Goal: Information Seeking & Learning: Check status

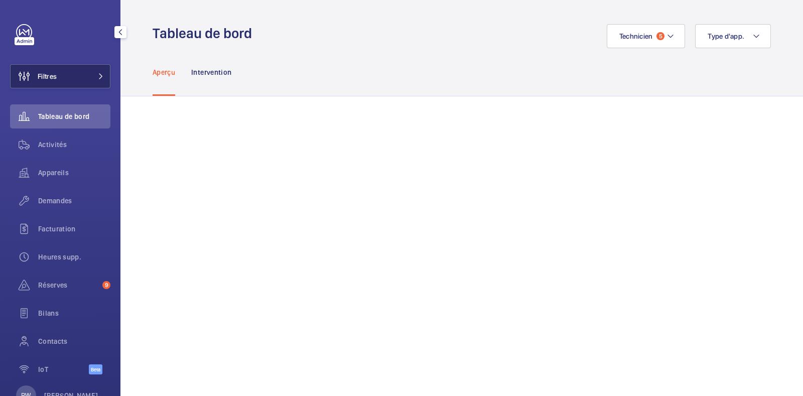
click at [92, 76] on span at bounding box center [98, 76] width 12 height 6
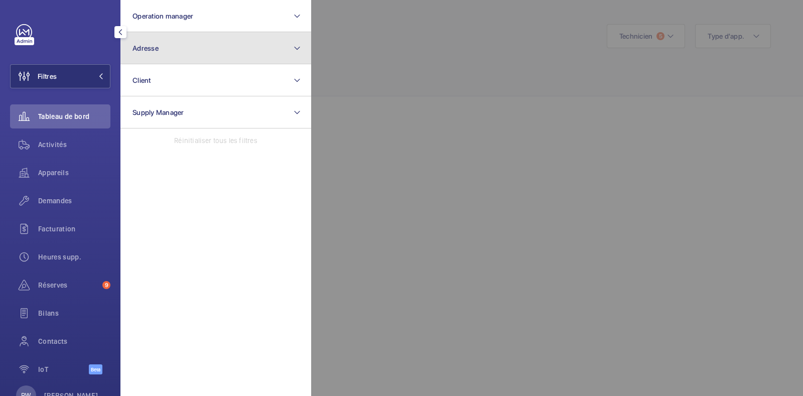
click at [197, 50] on button "Adresse" at bounding box center [215, 48] width 191 height 32
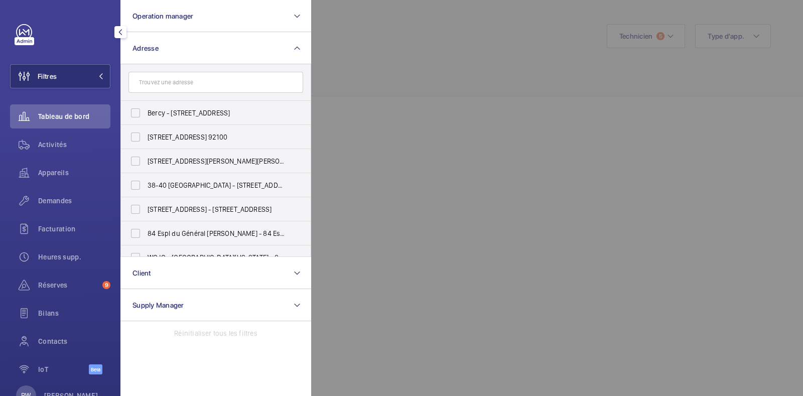
click at [178, 80] on input "text" at bounding box center [216, 82] width 175 height 21
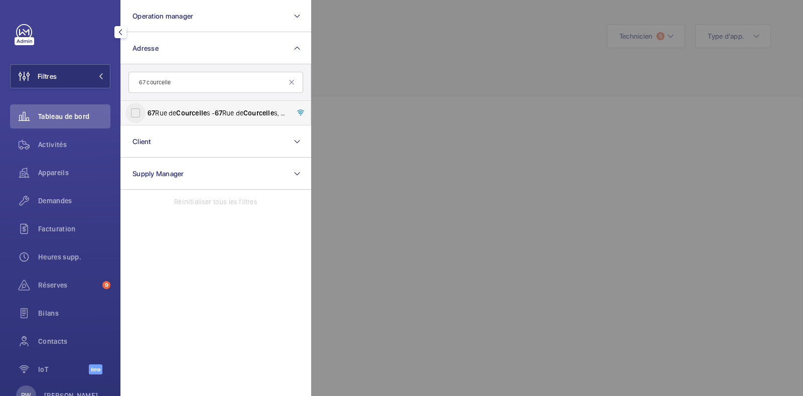
type input "67 courcelle"
click at [137, 113] on input "[STREET_ADDRESS][PERSON_NAME] s - [STREET_ADDRESS][PERSON_NAME]" at bounding box center [136, 113] width 20 height 20
checkbox input "true"
click at [437, 68] on div at bounding box center [712, 198] width 803 height 396
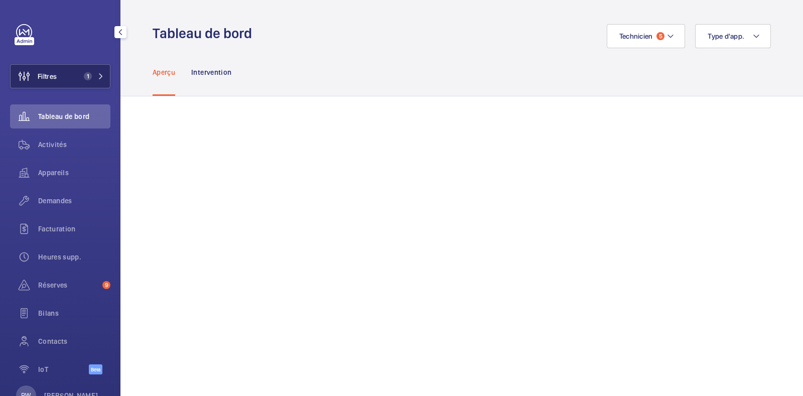
click at [86, 81] on button "Filtres 1" at bounding box center [60, 76] width 100 height 24
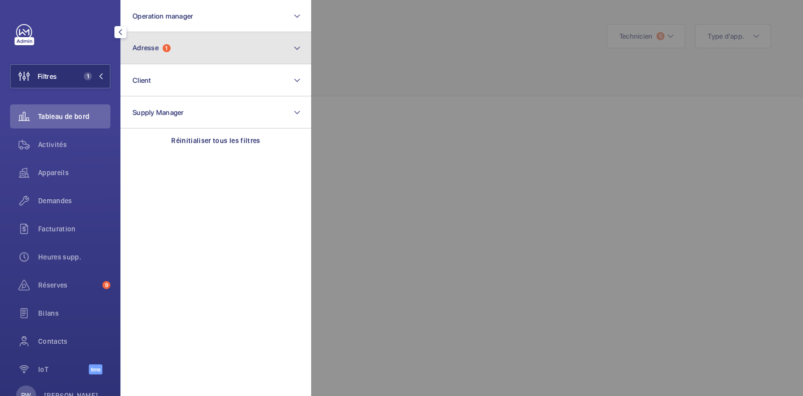
click at [162, 49] on span "Adresse 1" at bounding box center [152, 48] width 38 height 9
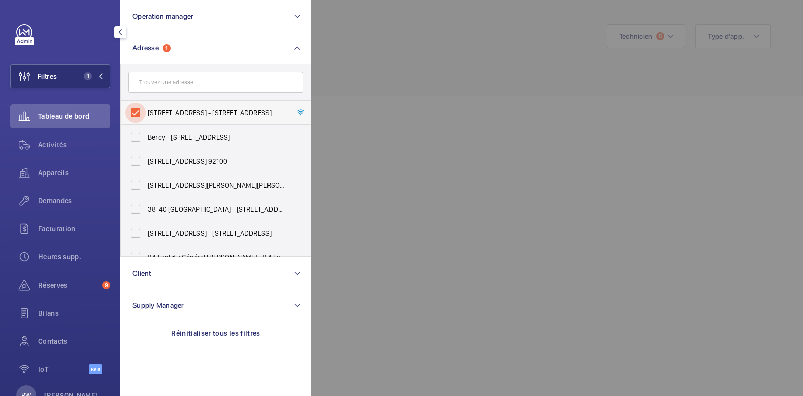
click at [128, 108] on input "[STREET_ADDRESS] - [STREET_ADDRESS]" at bounding box center [136, 113] width 20 height 20
checkbox input "false"
click at [162, 80] on input "text" at bounding box center [216, 82] width 175 height 21
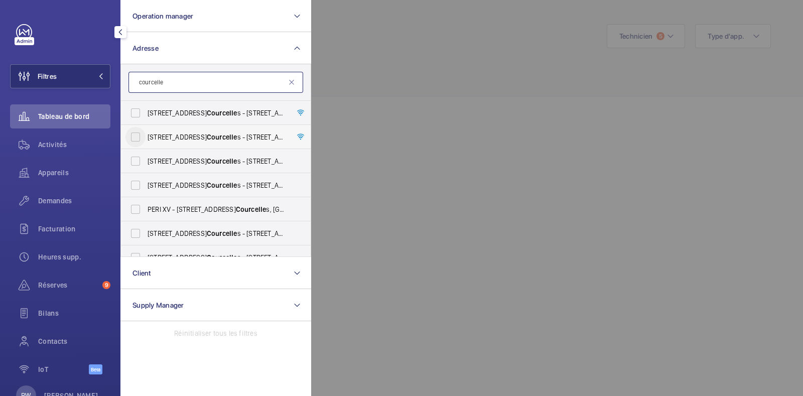
type input "courcelle"
click at [138, 133] on input "[STREET_ADDRESS][PERSON_NAME] s - [STREET_ADDRESS][PERSON_NAME]" at bounding box center [136, 137] width 20 height 20
checkbox input "true"
click at [427, 84] on div at bounding box center [712, 198] width 803 height 396
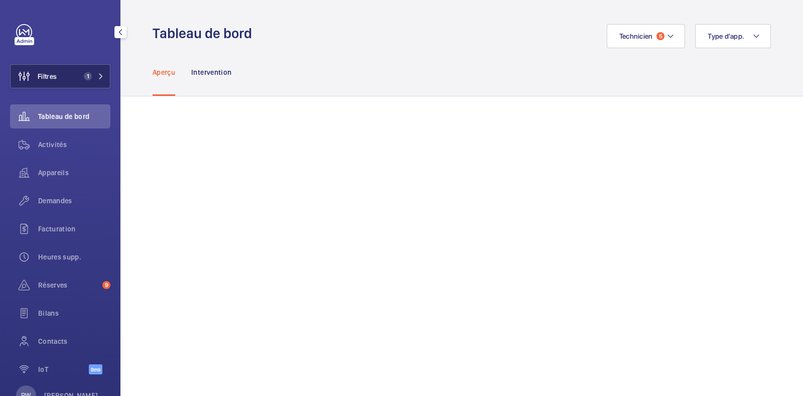
click at [75, 83] on button "Filtres 1" at bounding box center [60, 76] width 100 height 24
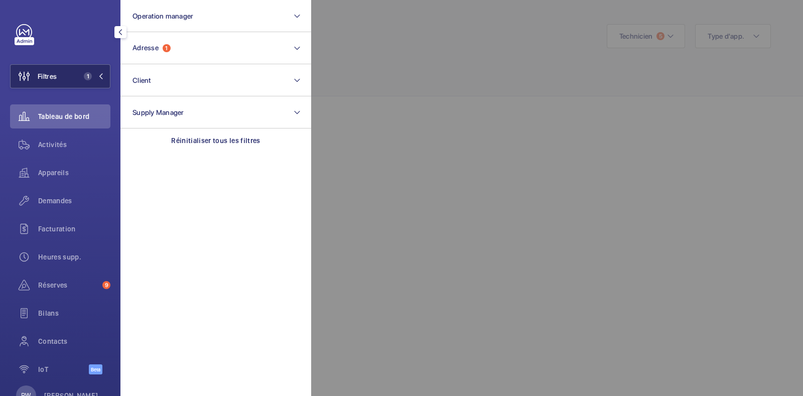
click at [75, 83] on button "Filtres 1" at bounding box center [60, 76] width 100 height 24
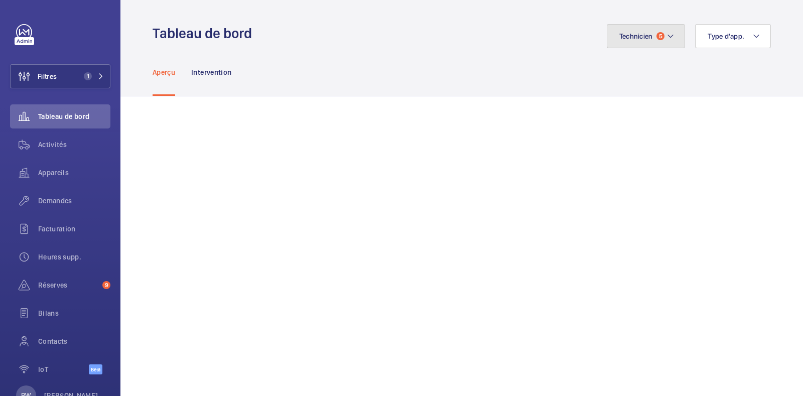
click at [624, 26] on button "Technicien 5" at bounding box center [646, 36] width 79 height 24
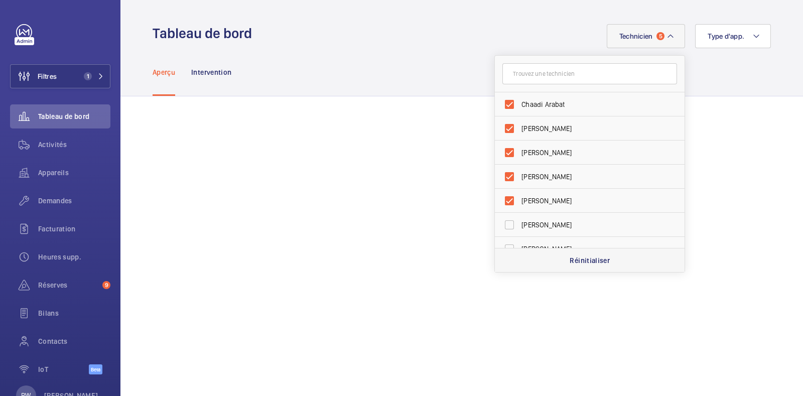
click at [573, 263] on p "Réinitialiser" at bounding box center [590, 261] width 40 height 10
click at [376, 56] on div "Aperçu Intervention" at bounding box center [462, 72] width 619 height 48
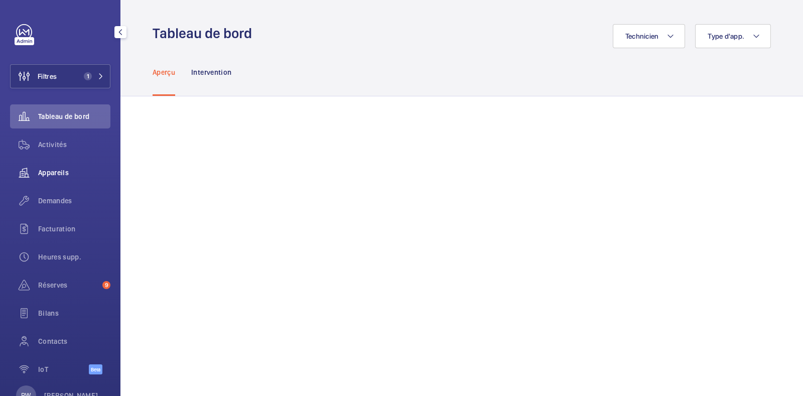
click at [58, 178] on div "Appareils" at bounding box center [60, 173] width 100 height 24
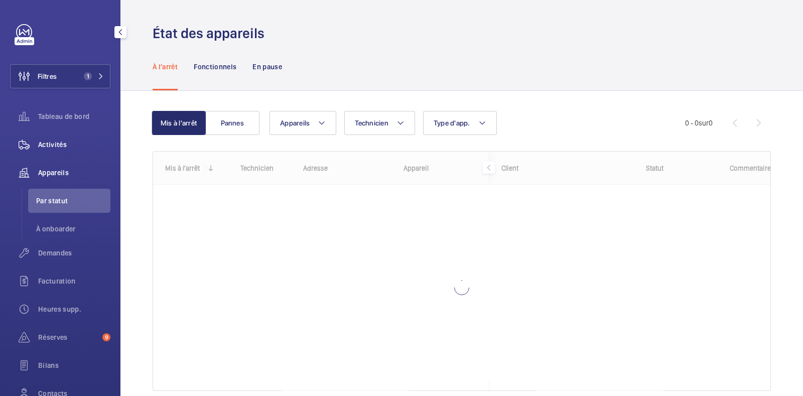
click at [64, 146] on span "Activités" at bounding box center [74, 145] width 72 height 10
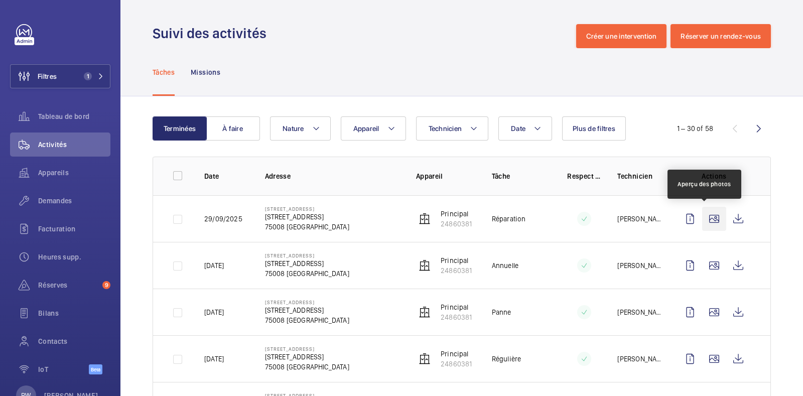
click at [704, 221] on wm-front-icon-button at bounding box center [714, 219] width 24 height 24
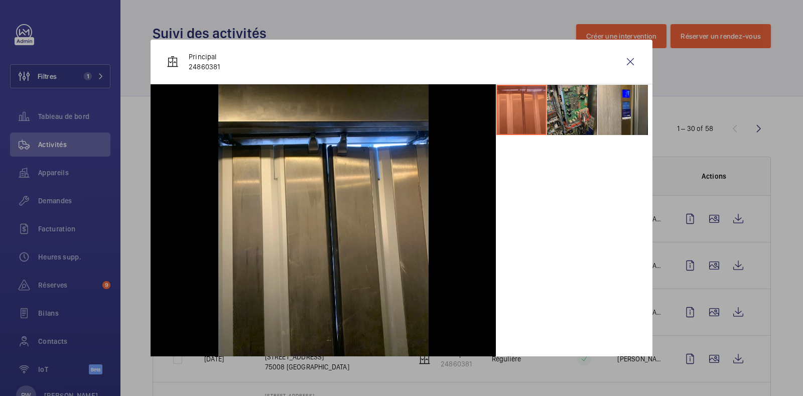
click at [567, 104] on li at bounding box center [572, 110] width 50 height 50
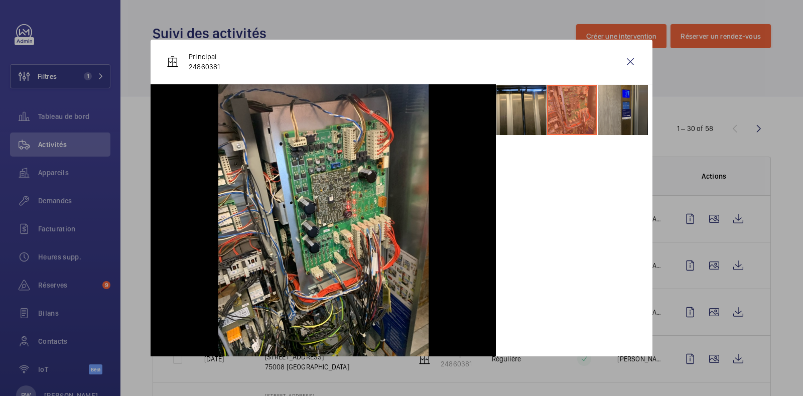
click at [608, 110] on li at bounding box center [623, 110] width 50 height 50
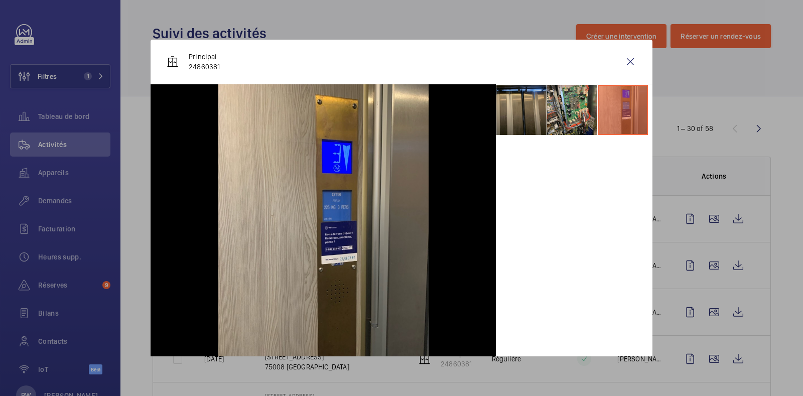
click at [510, 109] on li at bounding box center [522, 110] width 50 height 50
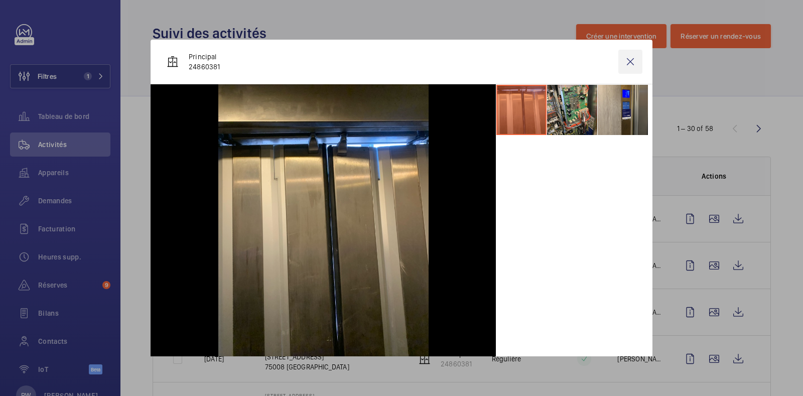
click at [626, 59] on wm-front-icon-button at bounding box center [631, 62] width 24 height 24
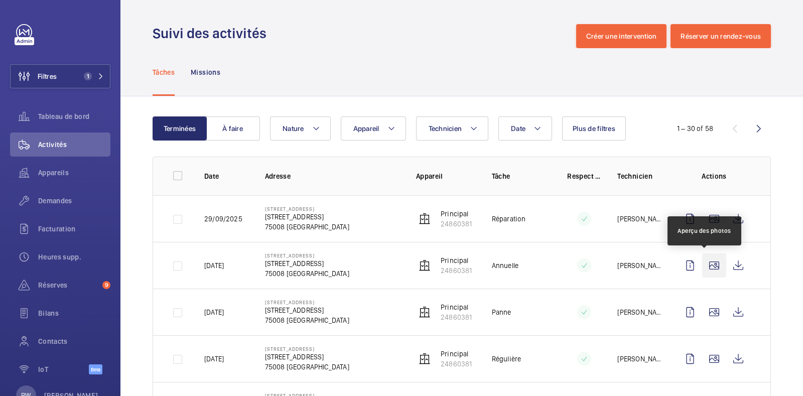
click at [704, 265] on wm-front-icon-button at bounding box center [714, 266] width 24 height 24
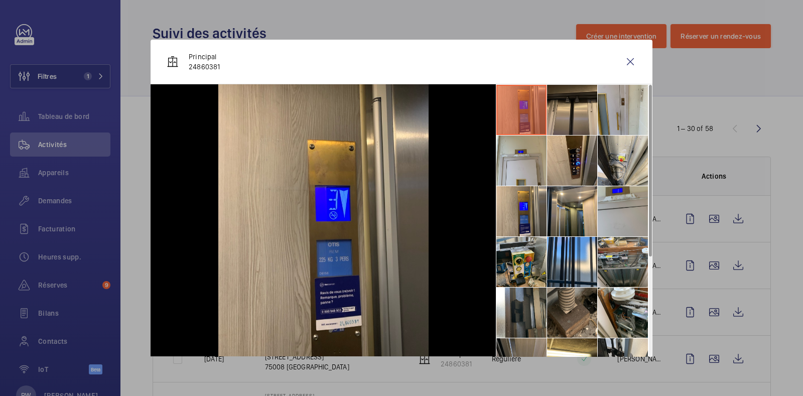
click at [560, 124] on li at bounding box center [572, 110] width 50 height 50
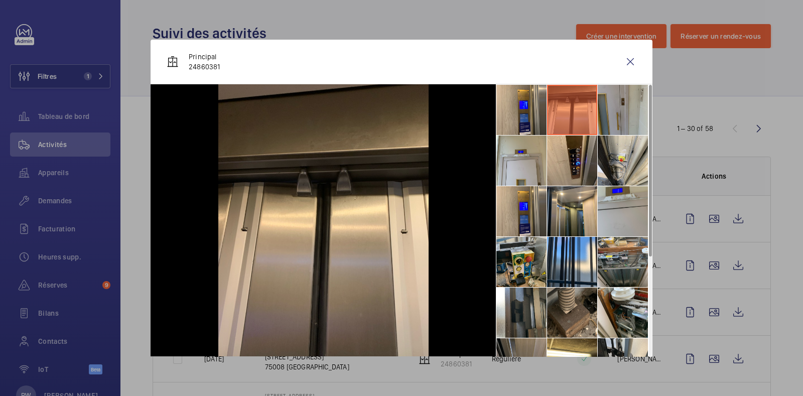
click at [610, 109] on li at bounding box center [623, 110] width 50 height 50
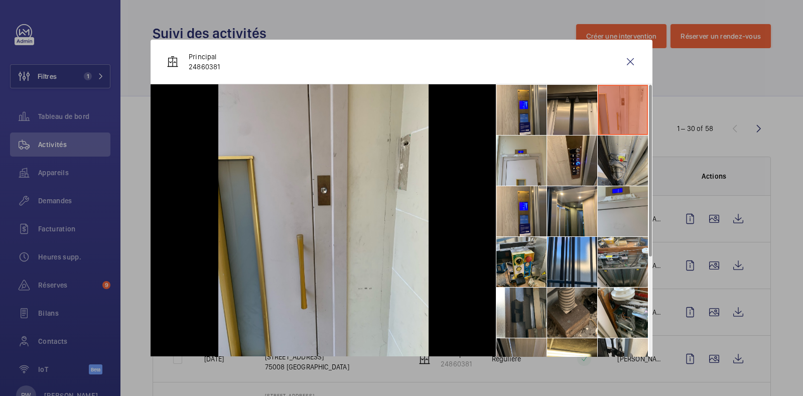
click at [598, 153] on li at bounding box center [623, 161] width 50 height 50
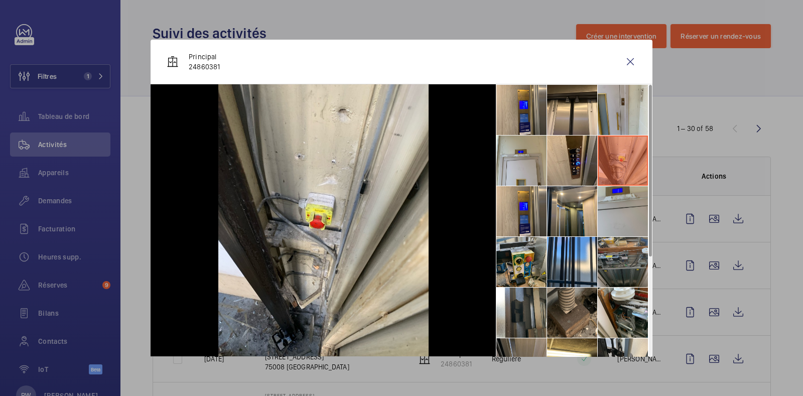
click at [603, 252] on li at bounding box center [623, 262] width 50 height 50
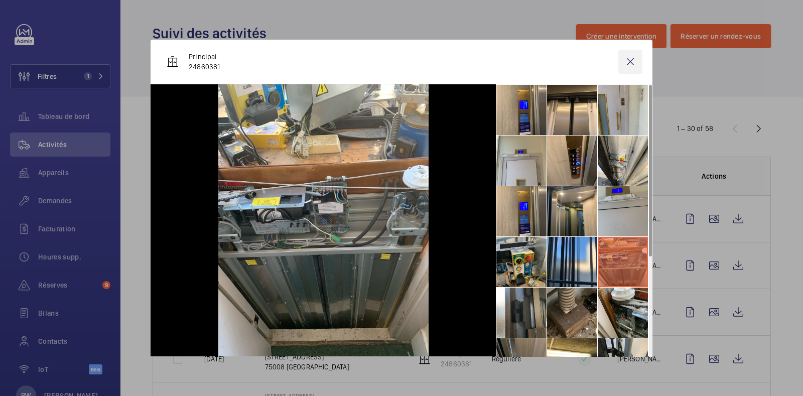
click at [622, 66] on wm-front-icon-button at bounding box center [631, 62] width 24 height 24
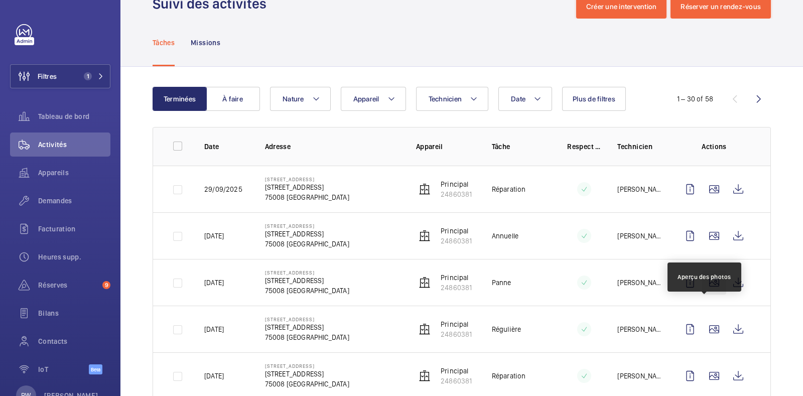
scroll to position [40, 0]
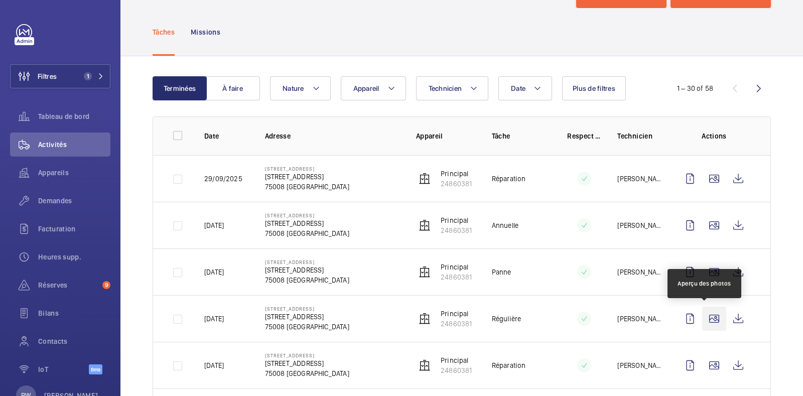
click at [705, 317] on wm-front-icon-button at bounding box center [714, 319] width 24 height 24
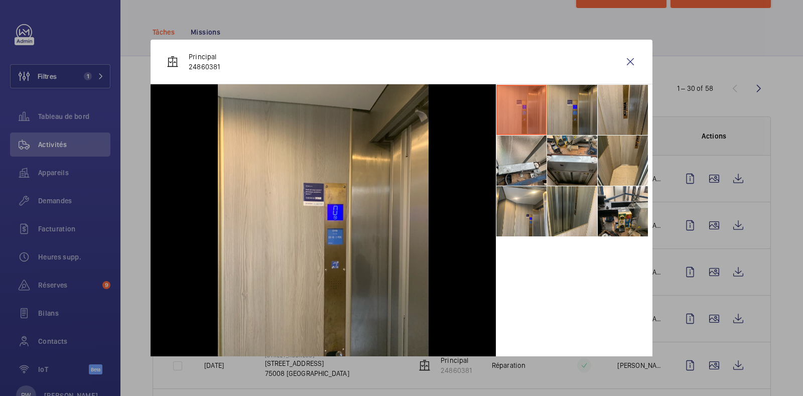
click at [580, 114] on li at bounding box center [572, 110] width 50 height 50
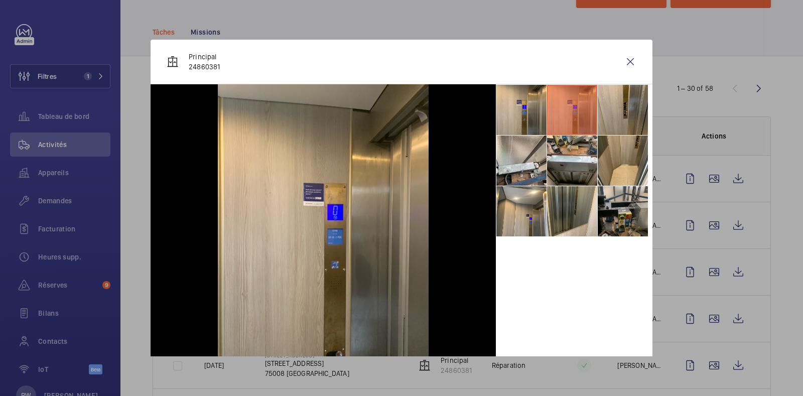
click at [606, 217] on li at bounding box center [623, 211] width 50 height 50
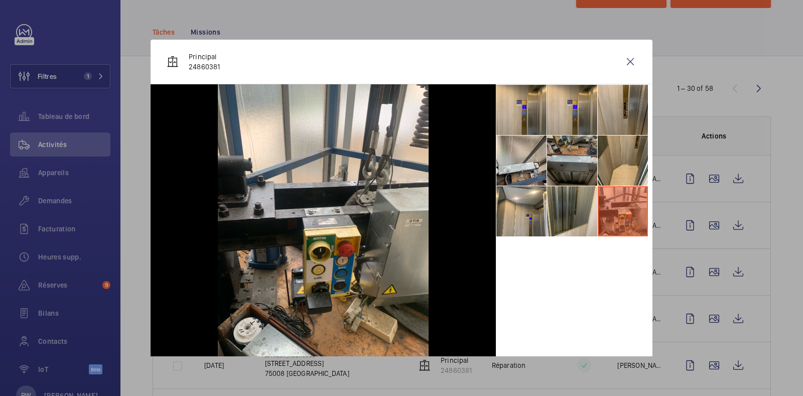
click at [566, 163] on li at bounding box center [572, 161] width 50 height 50
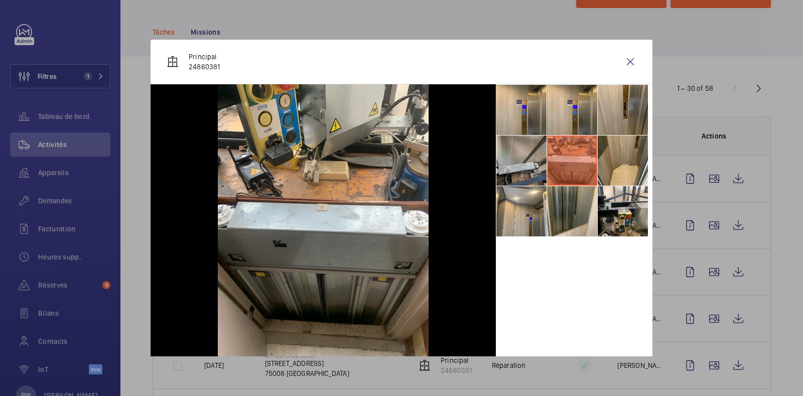
click at [500, 167] on li at bounding box center [522, 161] width 50 height 50
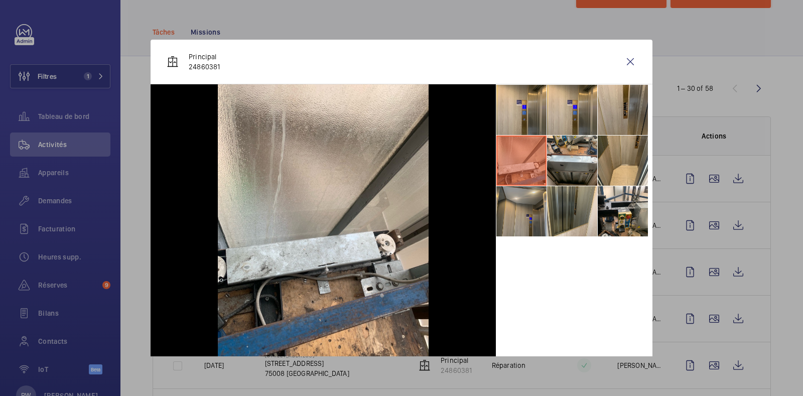
click at [508, 222] on li at bounding box center [522, 211] width 50 height 50
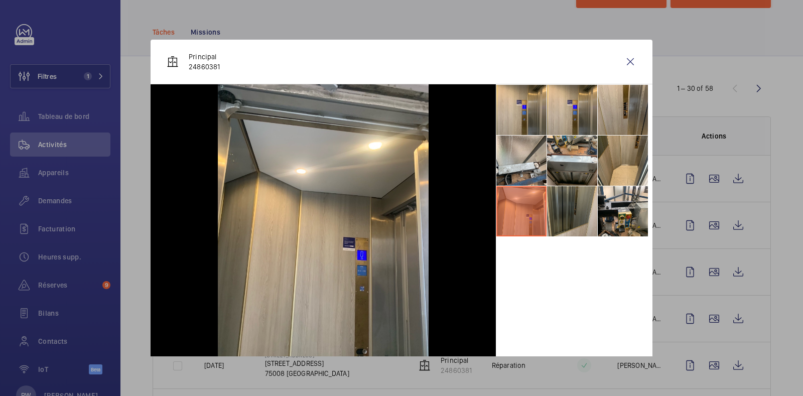
click at [571, 213] on li at bounding box center [572, 211] width 50 height 50
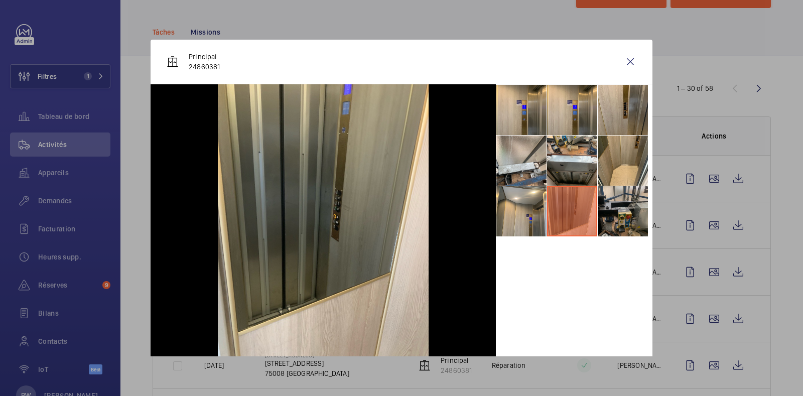
click at [636, 202] on li at bounding box center [623, 211] width 50 height 50
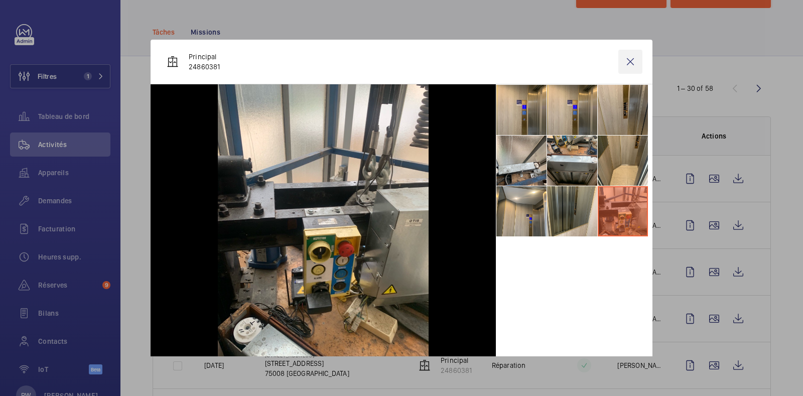
click at [621, 61] on wm-front-icon-button at bounding box center [631, 62] width 24 height 24
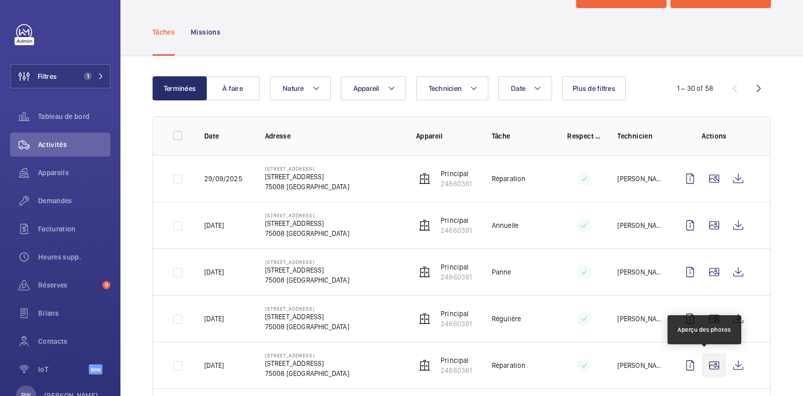
click at [704, 362] on wm-front-icon-button at bounding box center [714, 365] width 24 height 24
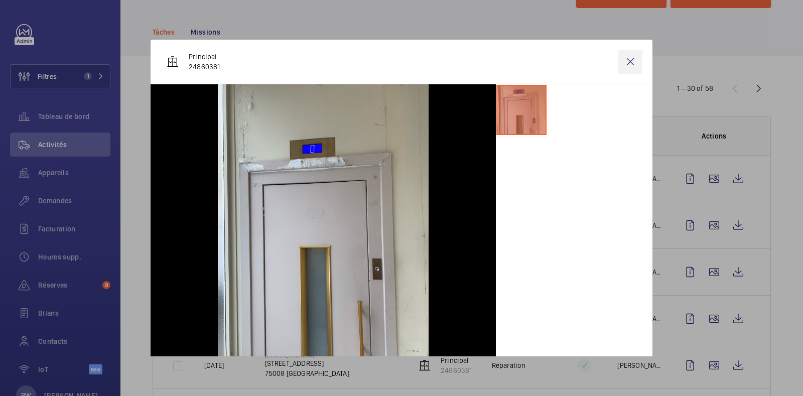
click at [619, 60] on wm-front-icon-button at bounding box center [631, 62] width 24 height 24
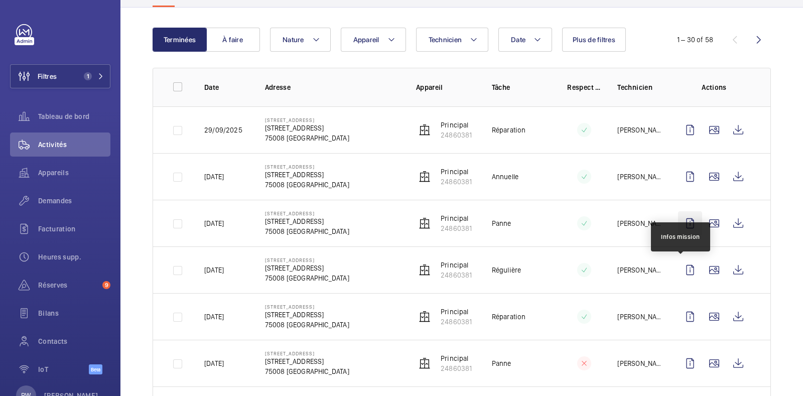
scroll to position [93, 0]
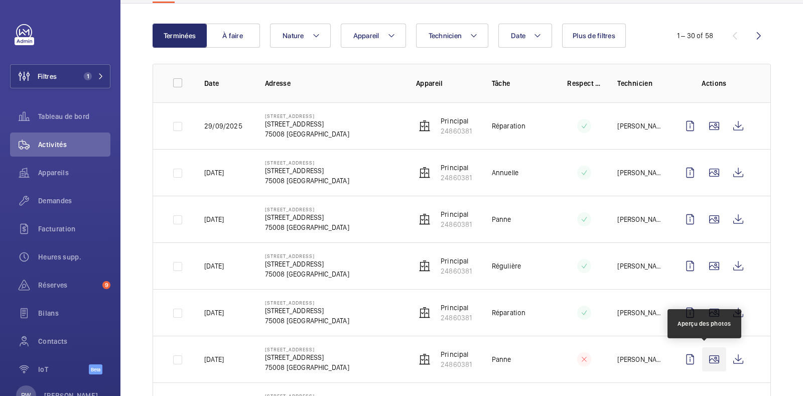
click at [708, 359] on wm-front-icon-button at bounding box center [714, 359] width 24 height 24
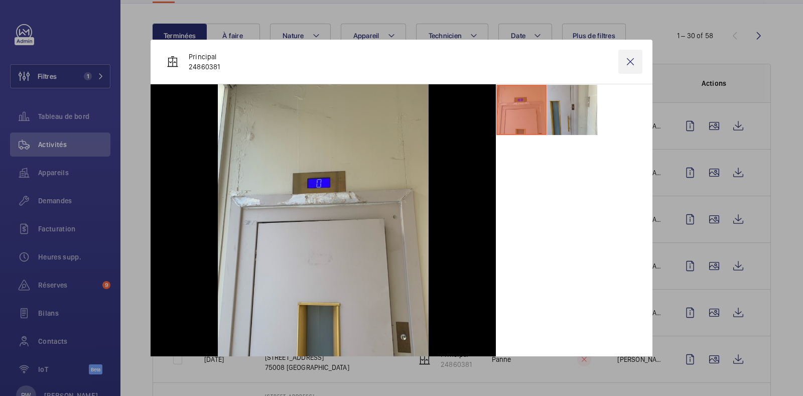
click at [619, 59] on wm-front-icon-button at bounding box center [631, 62] width 24 height 24
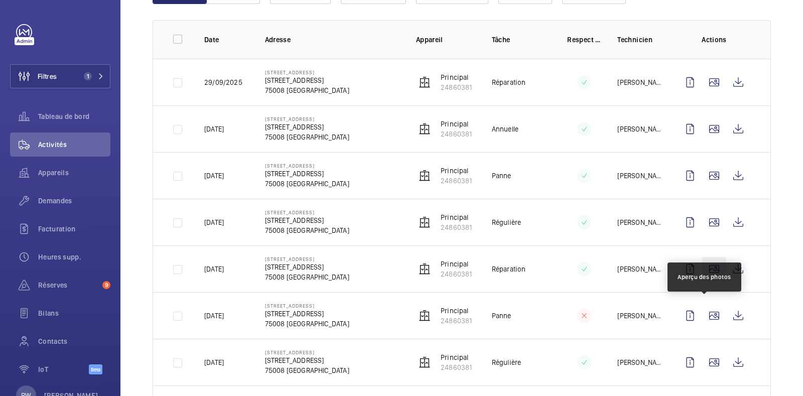
scroll to position [141, 0]
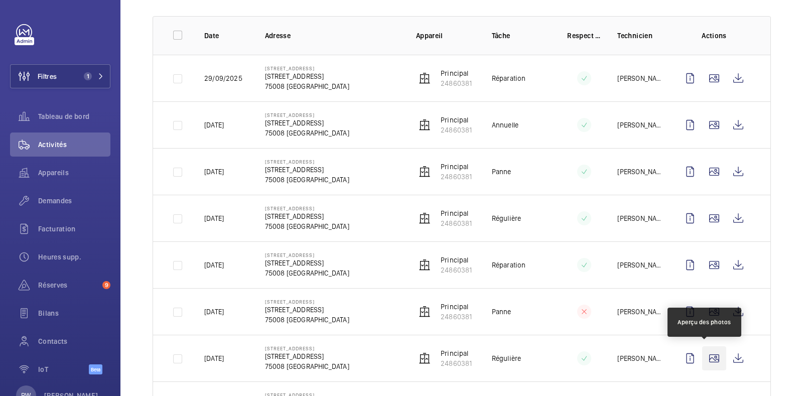
click at [704, 358] on wm-front-icon-button at bounding box center [714, 358] width 24 height 24
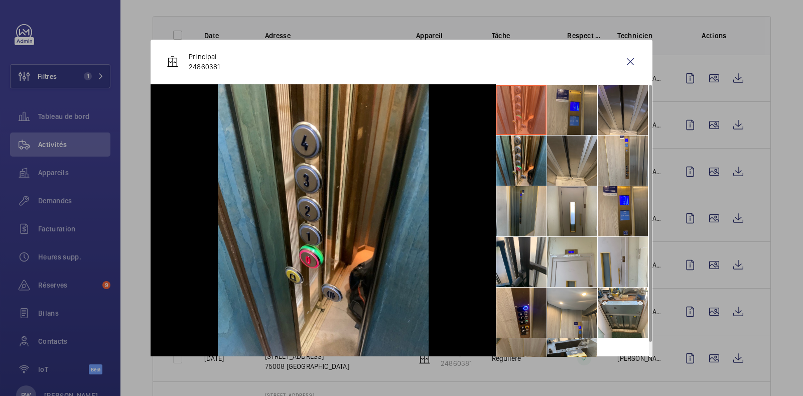
click at [556, 116] on li at bounding box center [572, 110] width 50 height 50
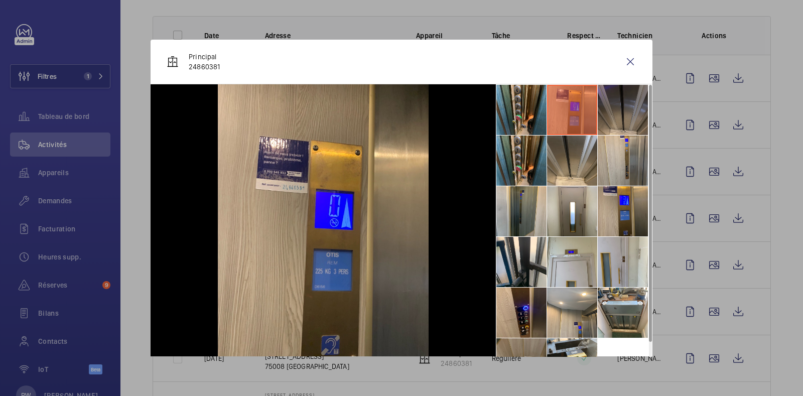
click at [607, 114] on li at bounding box center [623, 110] width 50 height 50
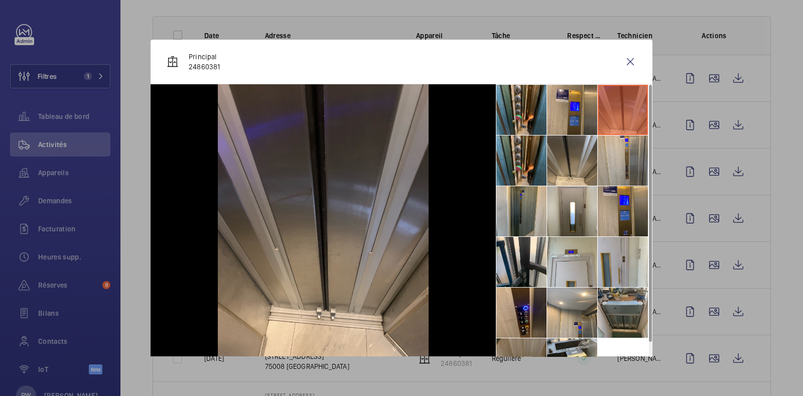
click at [625, 306] on li at bounding box center [623, 313] width 50 height 50
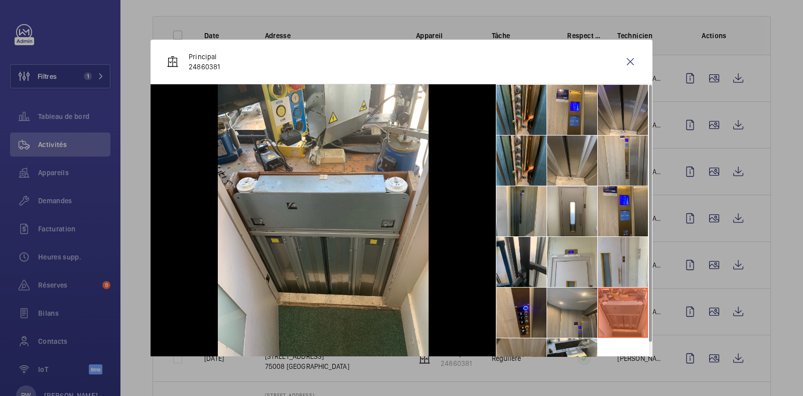
click at [568, 319] on li at bounding box center [572, 313] width 50 height 50
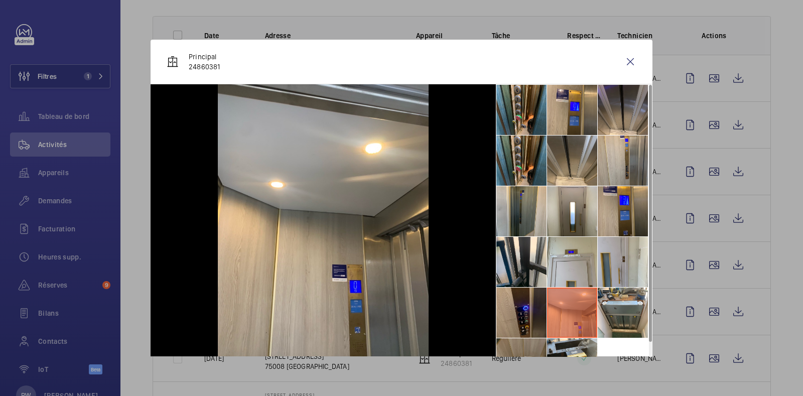
click at [515, 314] on li at bounding box center [522, 313] width 50 height 50
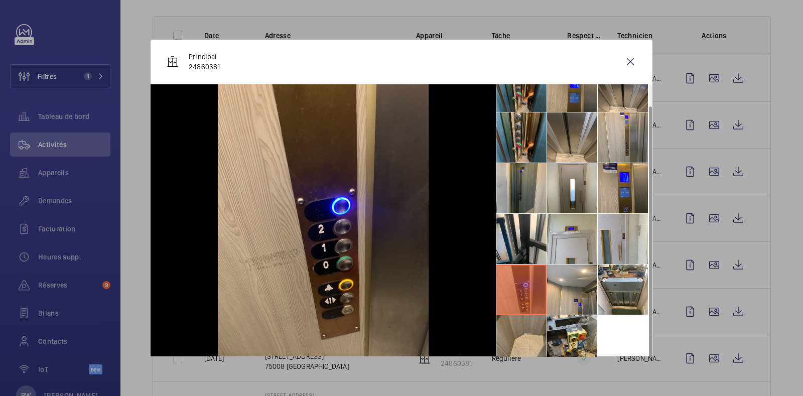
scroll to position [22, 0]
click at [547, 331] on li at bounding box center [572, 341] width 50 height 50
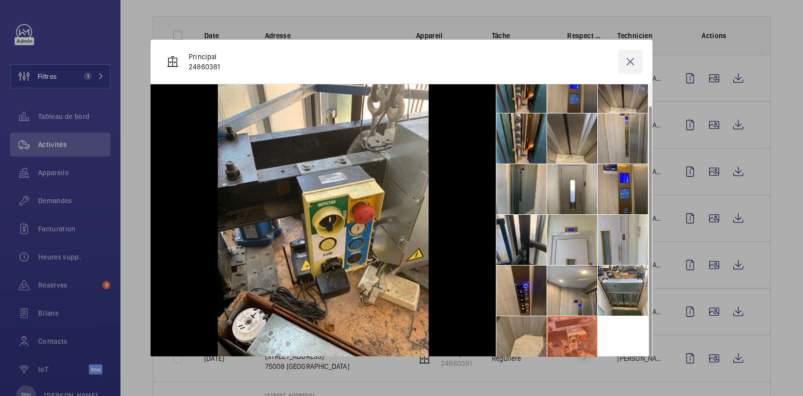
click at [620, 60] on wm-front-icon-button at bounding box center [631, 62] width 24 height 24
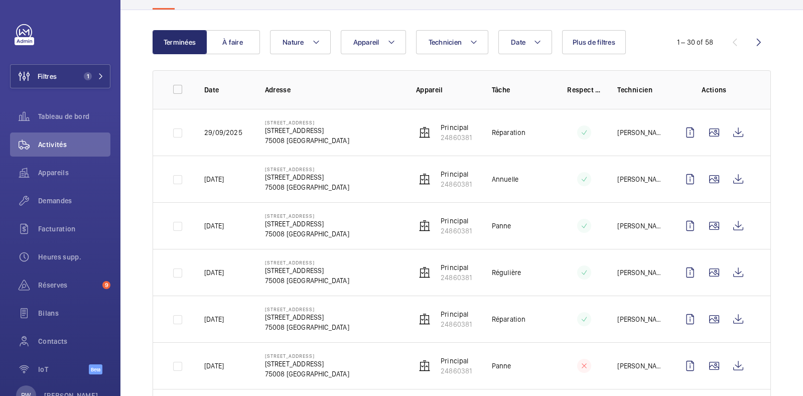
scroll to position [86, 0]
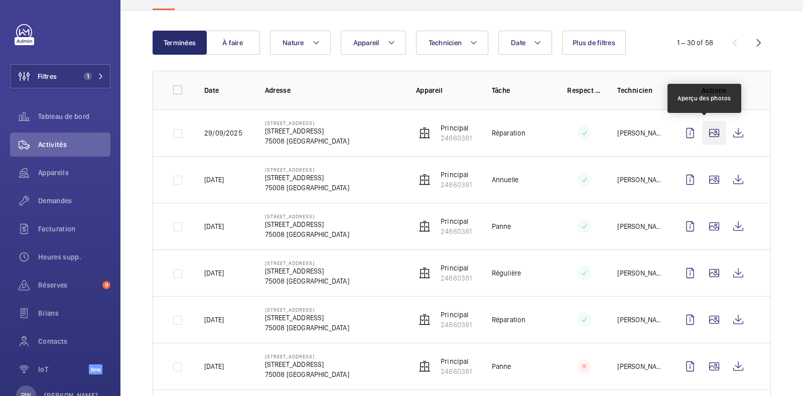
click at [705, 126] on wm-front-icon-button at bounding box center [714, 133] width 24 height 24
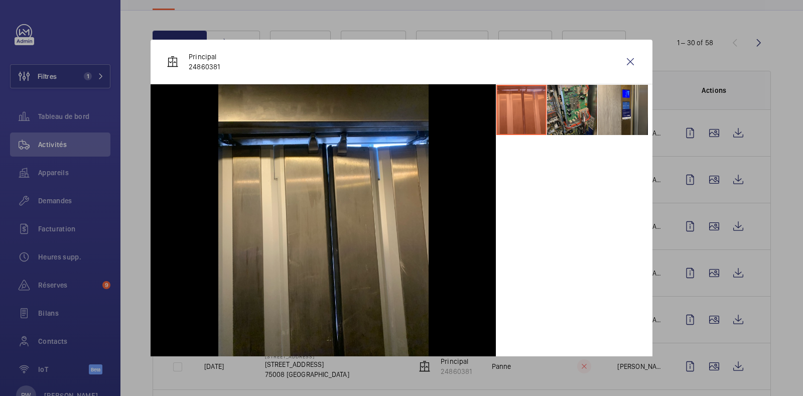
click at [562, 125] on li at bounding box center [572, 110] width 50 height 50
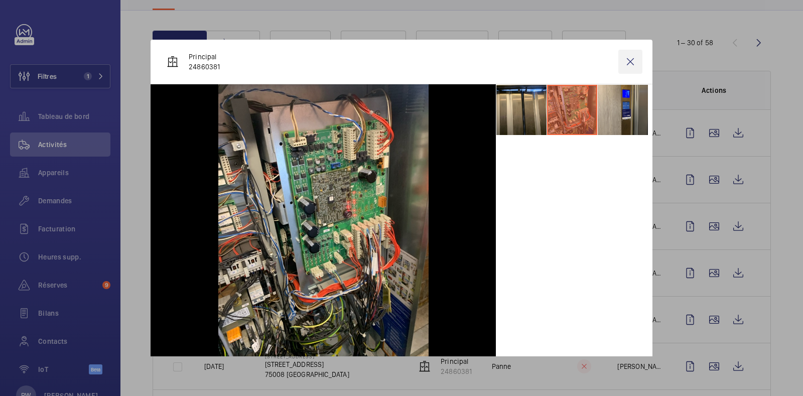
click at [620, 60] on wm-front-icon-button at bounding box center [631, 62] width 24 height 24
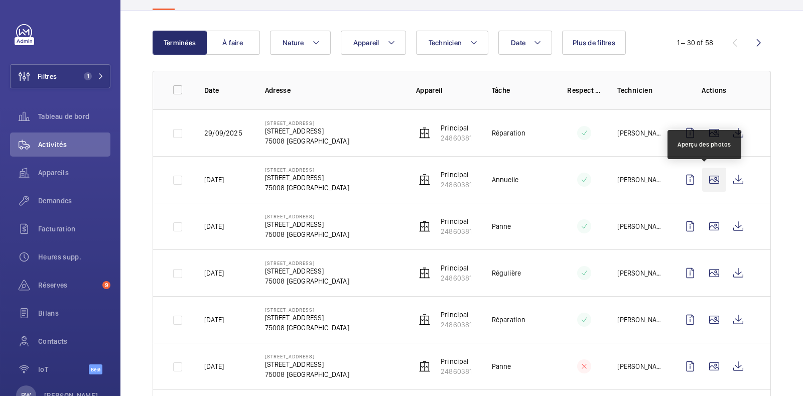
click at [703, 177] on wm-front-icon-button at bounding box center [714, 180] width 24 height 24
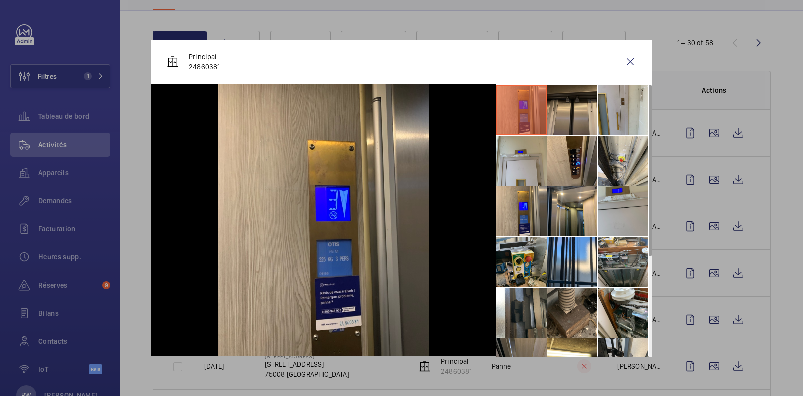
click at [563, 99] on li at bounding box center [572, 110] width 50 height 50
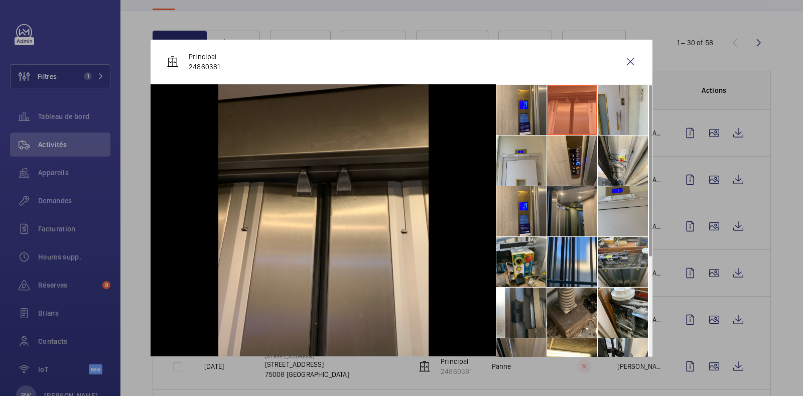
click at [553, 227] on li at bounding box center [572, 211] width 50 height 50
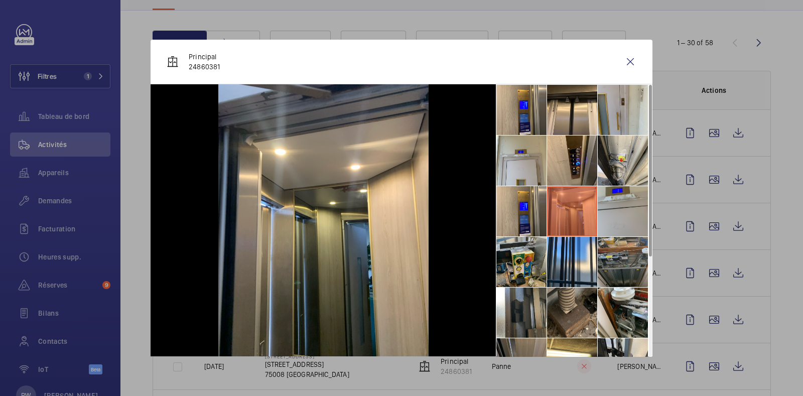
click at [614, 255] on li at bounding box center [623, 262] width 50 height 50
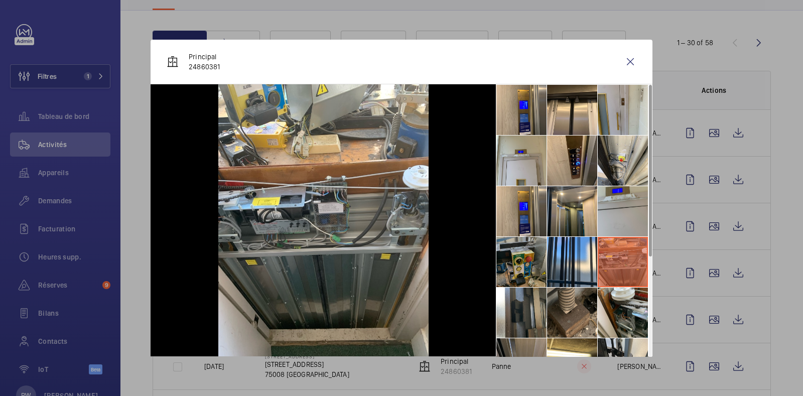
click at [502, 257] on li at bounding box center [522, 262] width 50 height 50
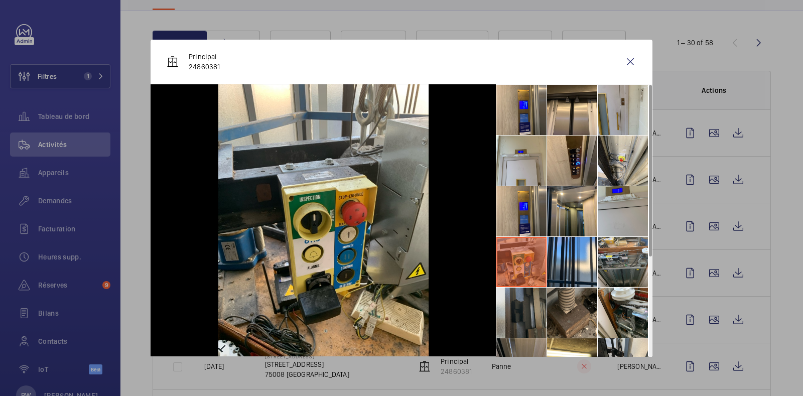
click at [507, 300] on li at bounding box center [522, 313] width 50 height 50
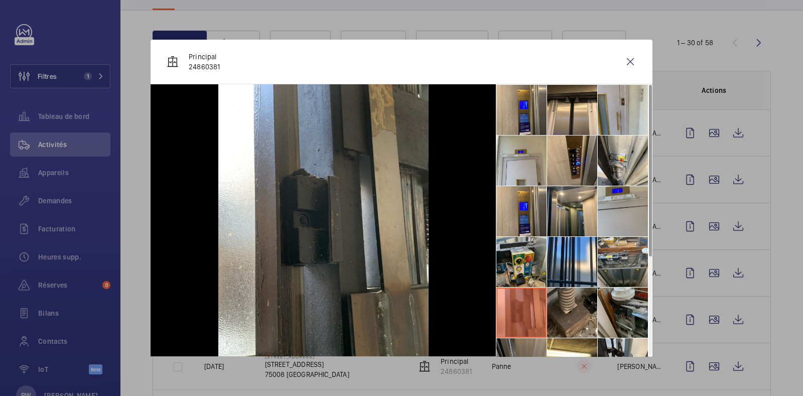
click at [598, 310] on li at bounding box center [623, 313] width 50 height 50
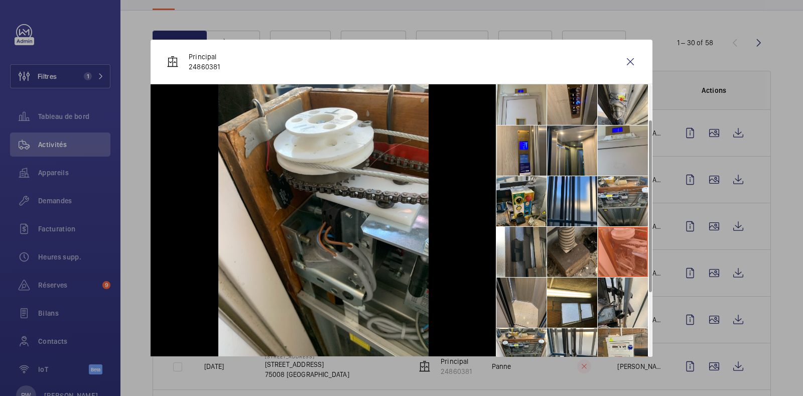
scroll to position [62, 0]
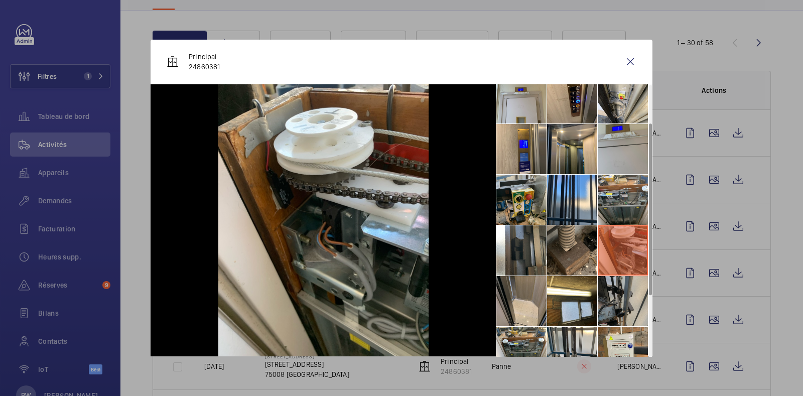
click at [604, 307] on li at bounding box center [623, 301] width 50 height 50
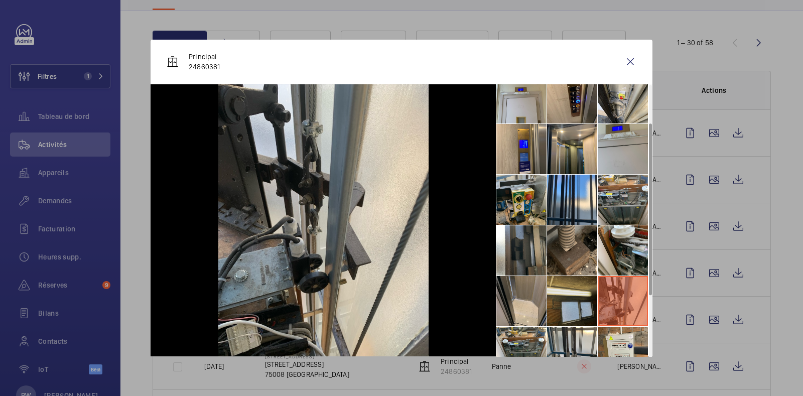
click at [549, 296] on li at bounding box center [572, 301] width 50 height 50
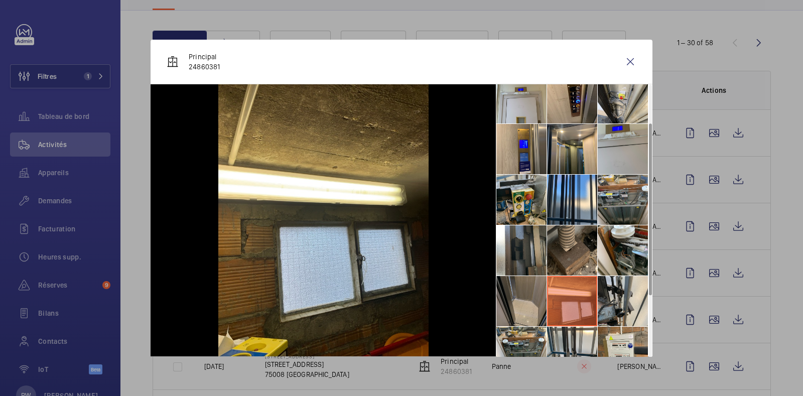
click at [521, 298] on li at bounding box center [522, 301] width 50 height 50
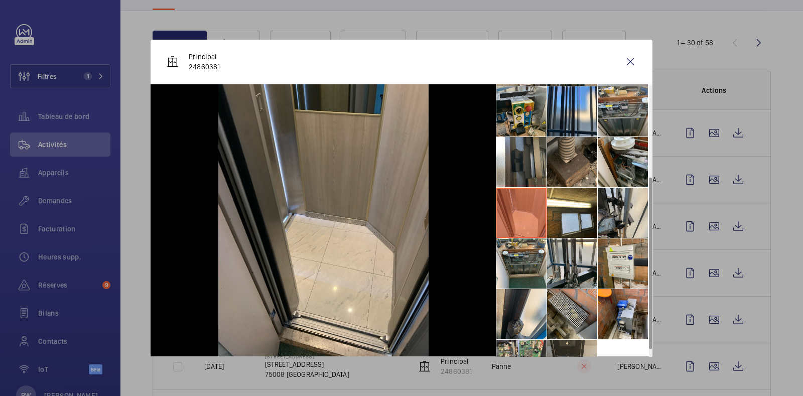
scroll to position [150, 0]
click at [524, 293] on li at bounding box center [522, 315] width 50 height 50
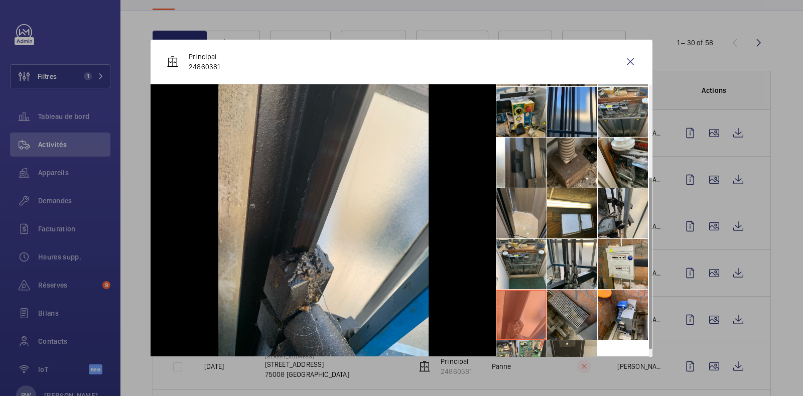
click at [570, 307] on li at bounding box center [572, 315] width 50 height 50
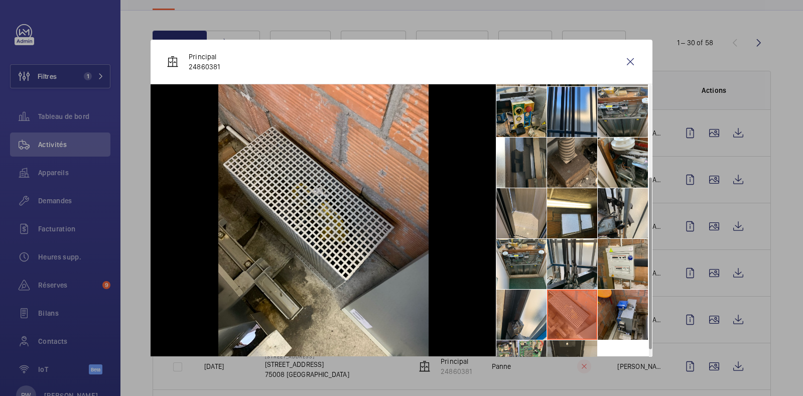
click at [631, 312] on li at bounding box center [623, 315] width 50 height 50
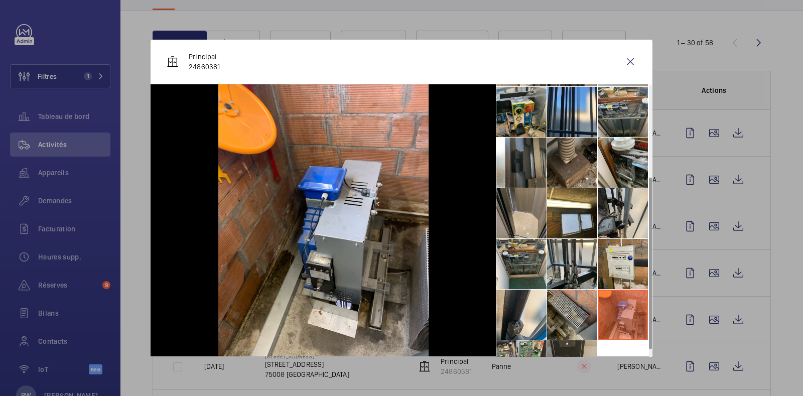
scroll to position [176, 0]
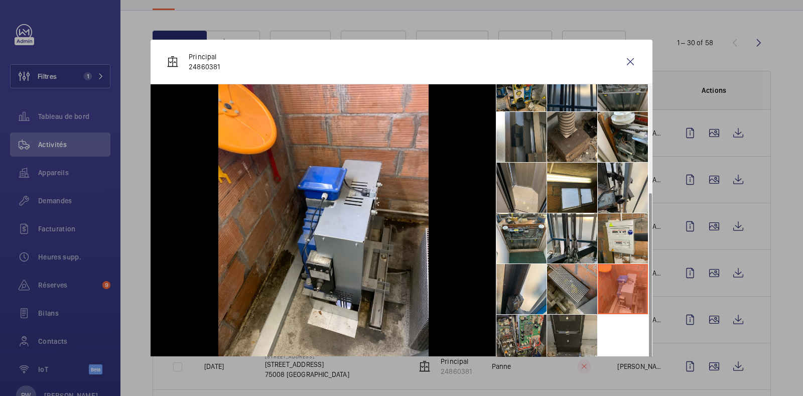
click at [535, 331] on li at bounding box center [522, 340] width 50 height 50
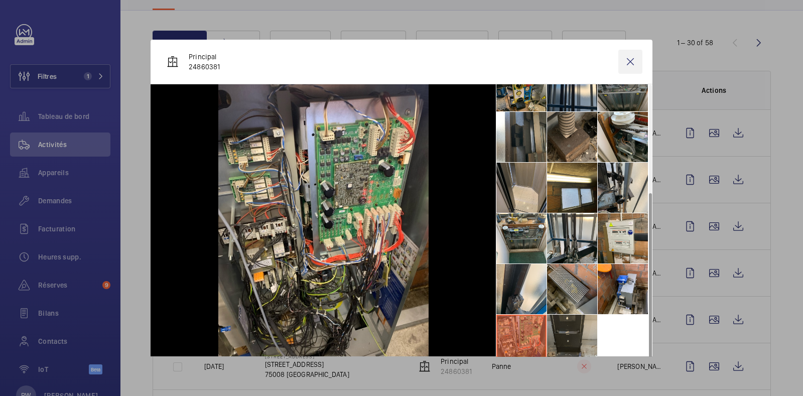
click at [619, 67] on wm-front-icon-button at bounding box center [631, 62] width 24 height 24
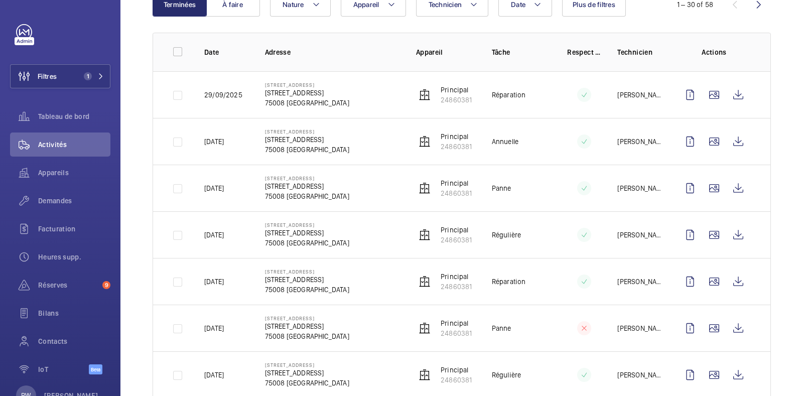
scroll to position [129, 0]
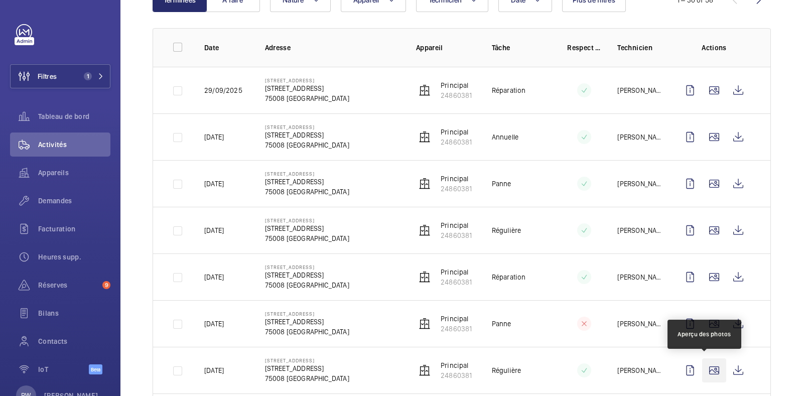
click at [702, 366] on wm-front-icon-button at bounding box center [714, 370] width 24 height 24
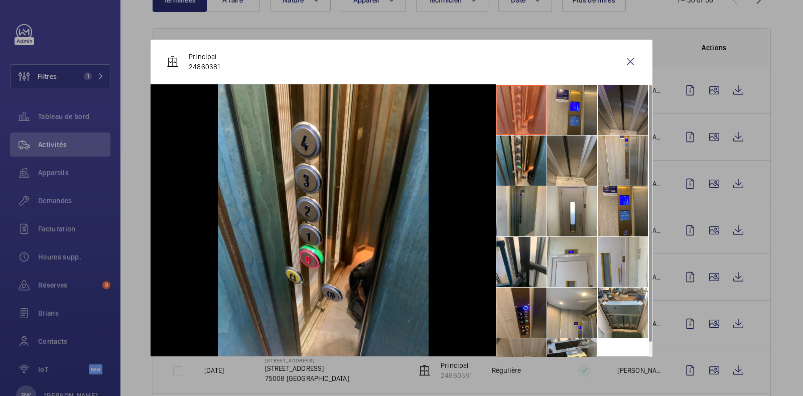
click at [617, 109] on li at bounding box center [623, 110] width 50 height 50
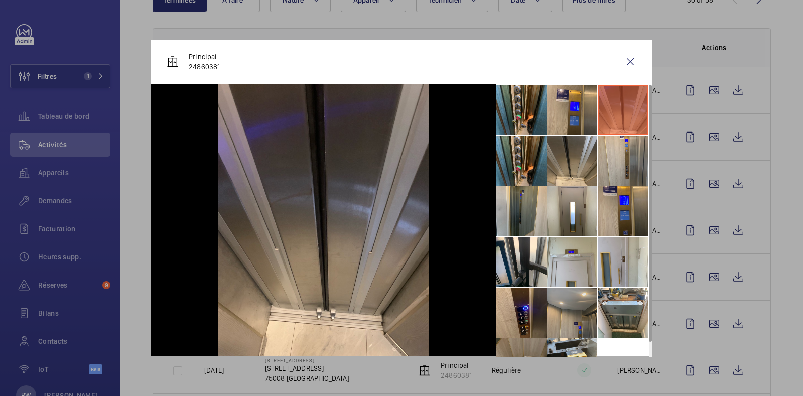
scroll to position [23, 0]
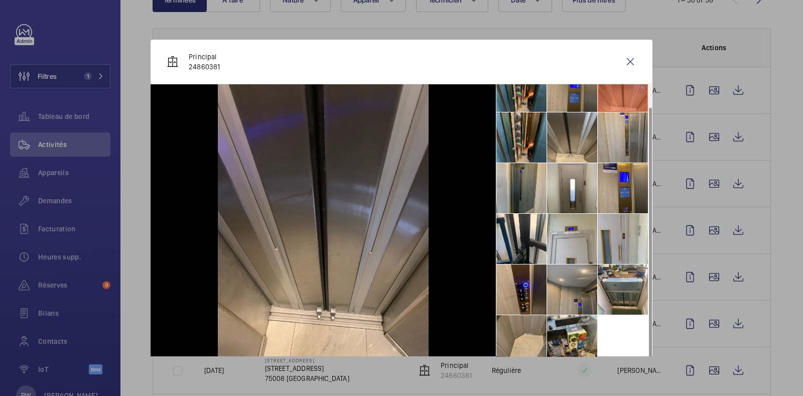
click at [553, 335] on li at bounding box center [572, 340] width 50 height 50
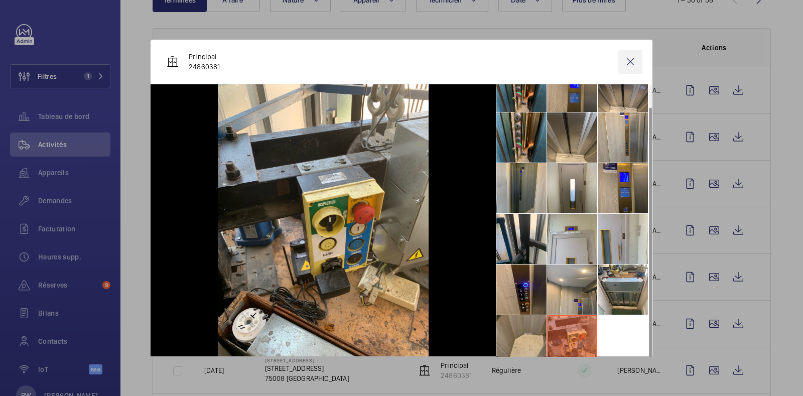
click at [625, 64] on wm-front-icon-button at bounding box center [631, 62] width 24 height 24
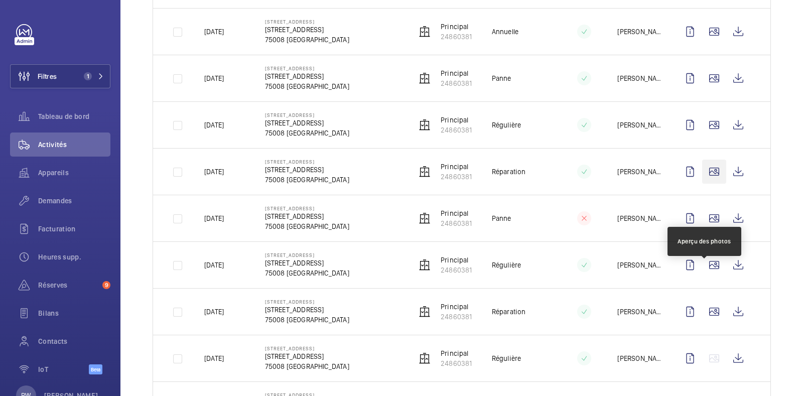
scroll to position [234, 0]
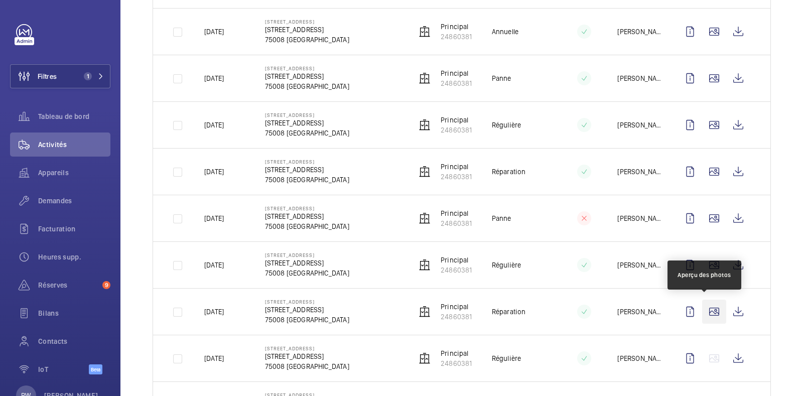
click at [705, 306] on wm-front-icon-button at bounding box center [714, 312] width 24 height 24
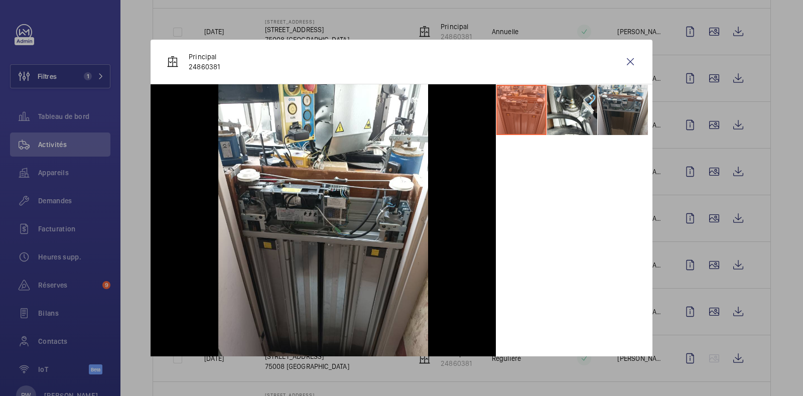
click at [614, 99] on li at bounding box center [623, 110] width 50 height 50
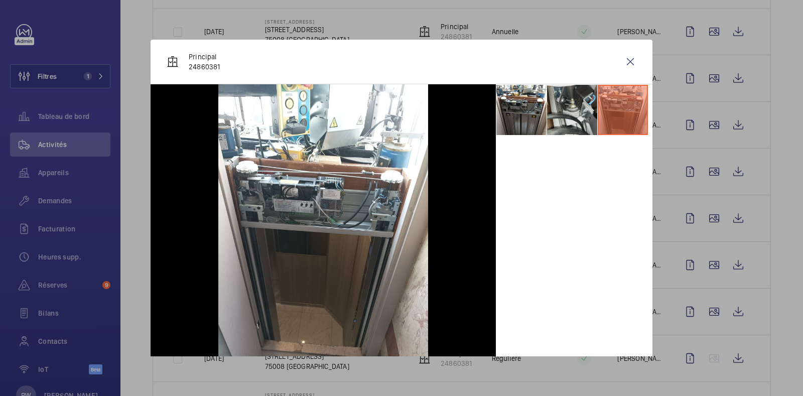
click at [567, 106] on li at bounding box center [572, 110] width 50 height 50
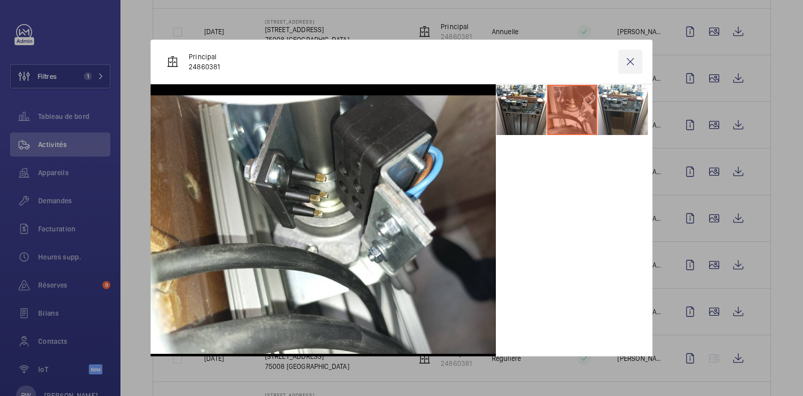
click at [619, 61] on wm-front-icon-button at bounding box center [631, 62] width 24 height 24
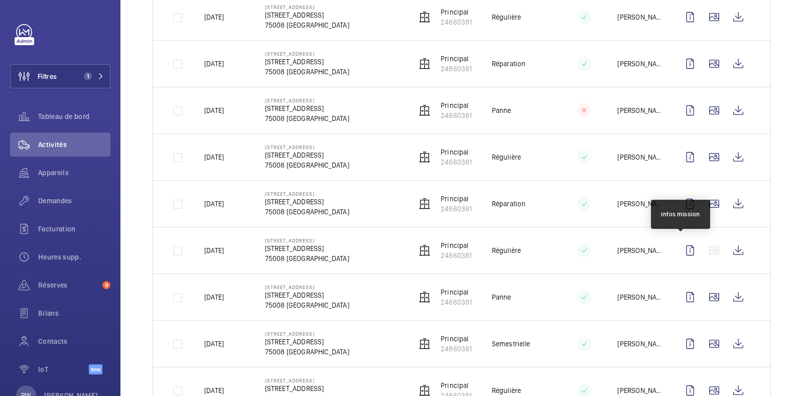
scroll to position [341, 0]
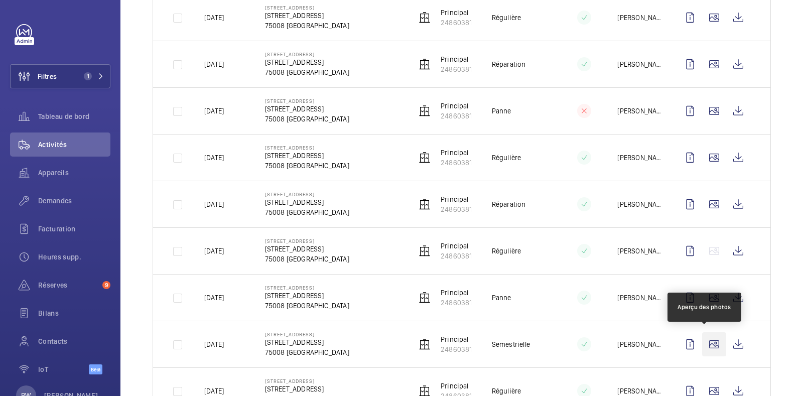
click at [707, 340] on wm-front-icon-button at bounding box center [714, 344] width 24 height 24
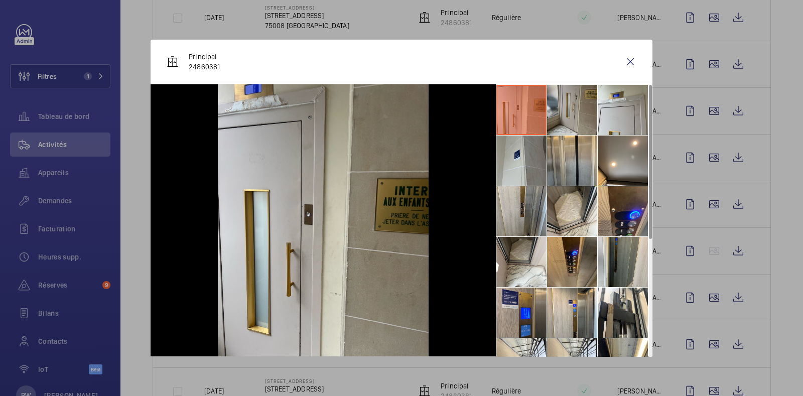
click at [564, 104] on li at bounding box center [572, 110] width 50 height 50
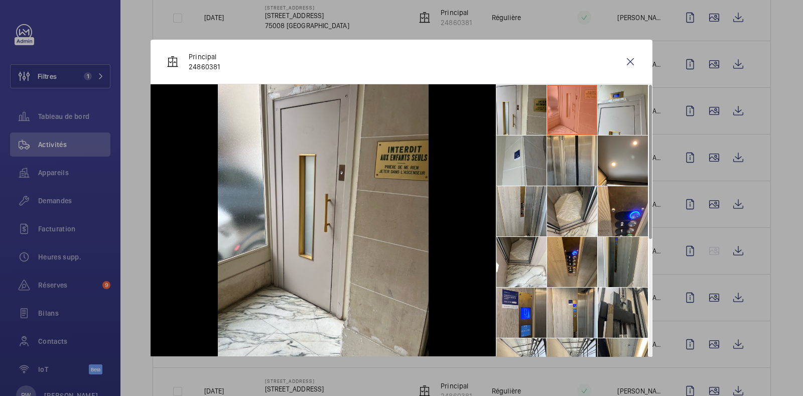
click at [620, 311] on li at bounding box center [623, 313] width 50 height 50
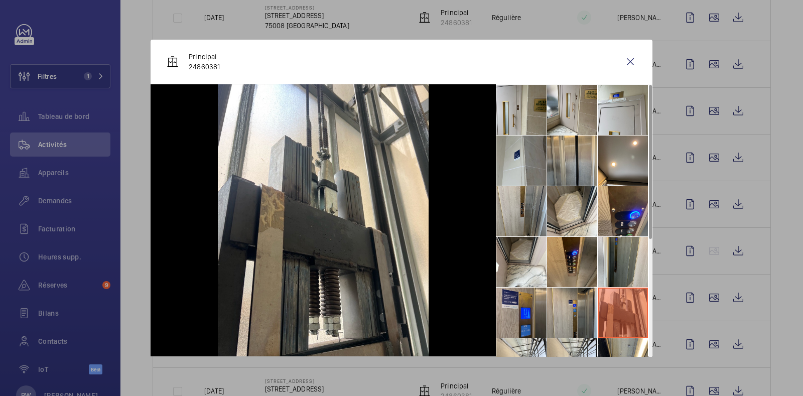
click at [560, 305] on li at bounding box center [572, 313] width 50 height 50
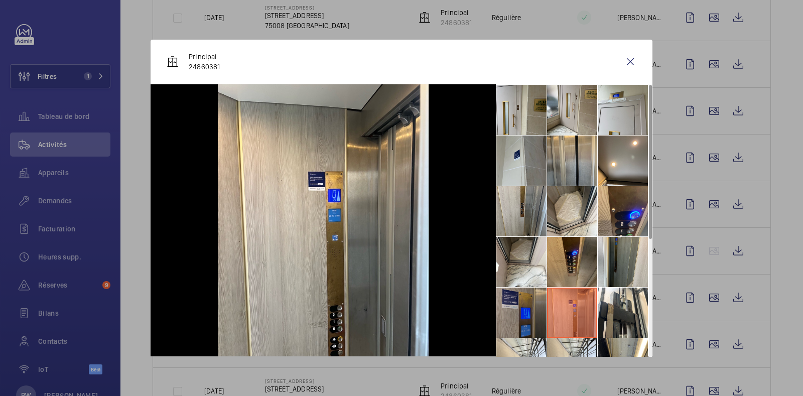
click at [535, 307] on li at bounding box center [522, 313] width 50 height 50
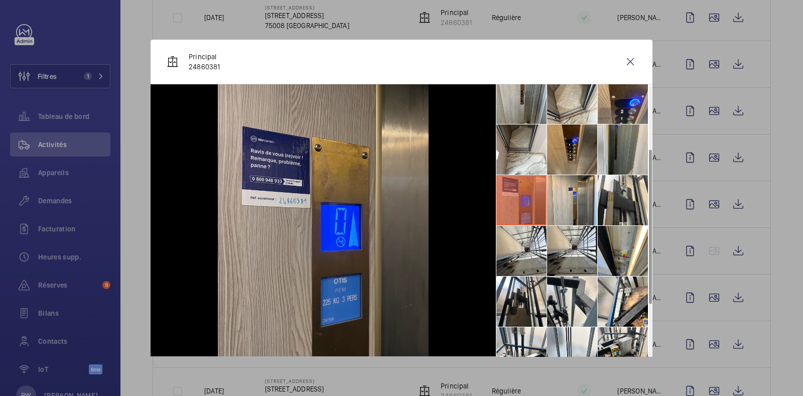
scroll to position [116, 0]
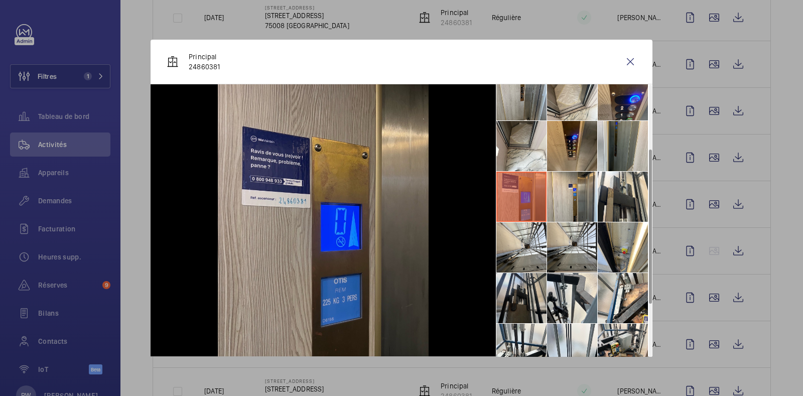
click at [533, 307] on li at bounding box center [522, 298] width 50 height 50
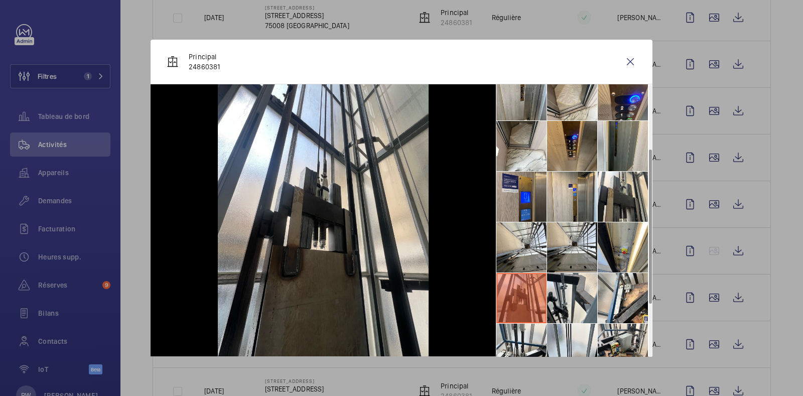
click at [627, 46] on div "Principal 24860381" at bounding box center [402, 62] width 502 height 45
click at [620, 60] on wm-front-icon-button at bounding box center [631, 62] width 24 height 24
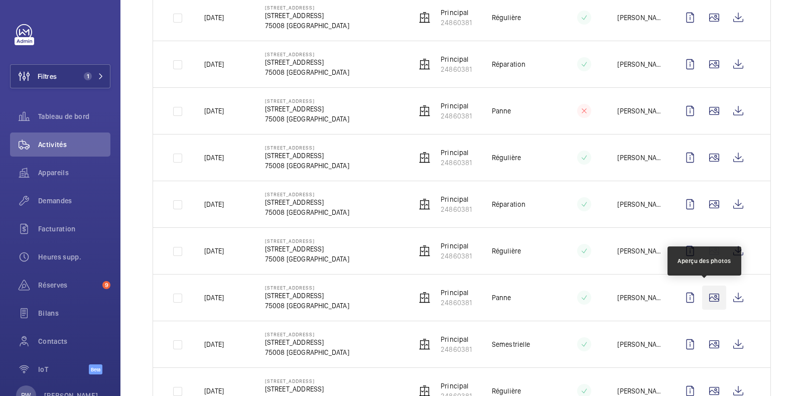
click at [704, 296] on wm-front-icon-button at bounding box center [714, 298] width 24 height 24
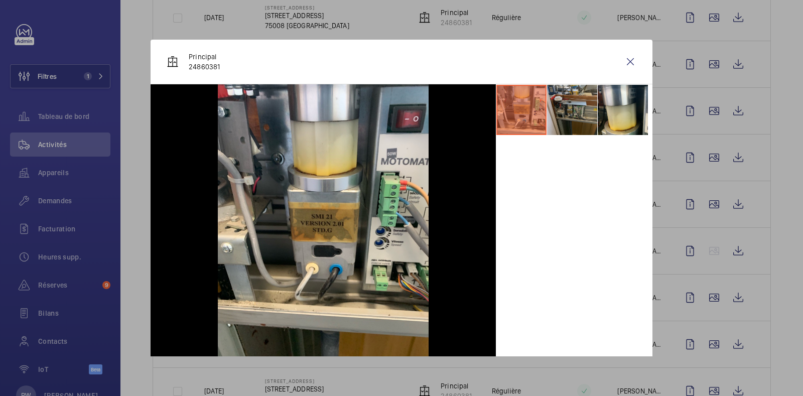
click at [567, 109] on li at bounding box center [572, 110] width 50 height 50
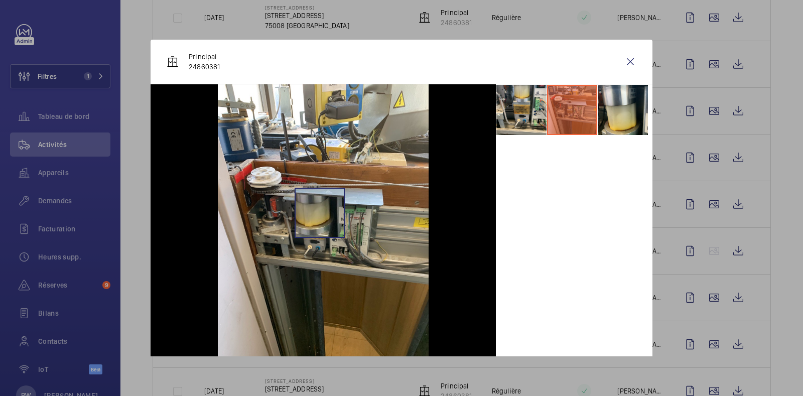
click at [315, 212] on img at bounding box center [323, 224] width 211 height 281
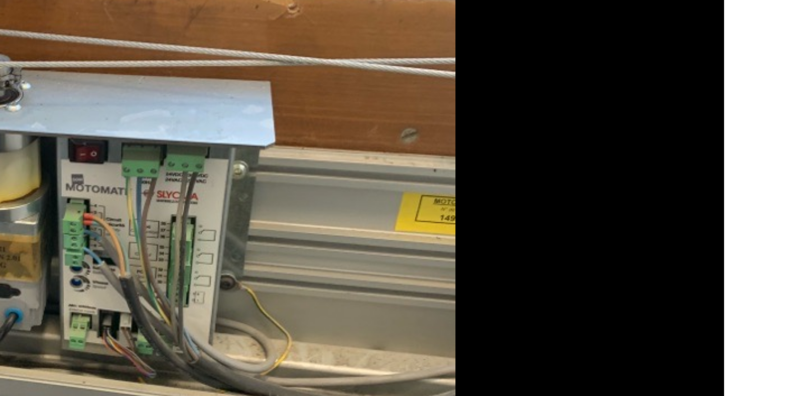
click at [452, 224] on div at bounding box center [323, 224] width 345 height 281
click at [496, 197] on div at bounding box center [574, 224] width 157 height 281
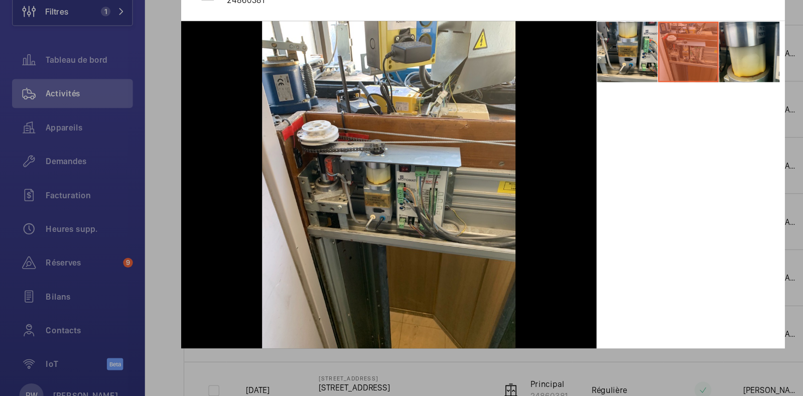
scroll to position [0, 0]
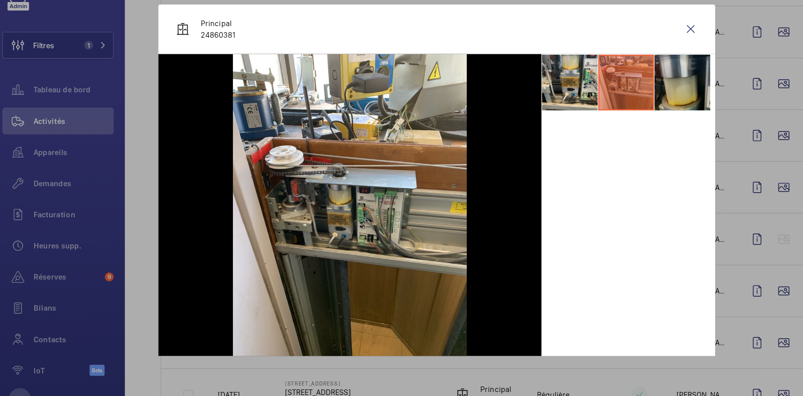
click at [606, 118] on li at bounding box center [623, 110] width 50 height 50
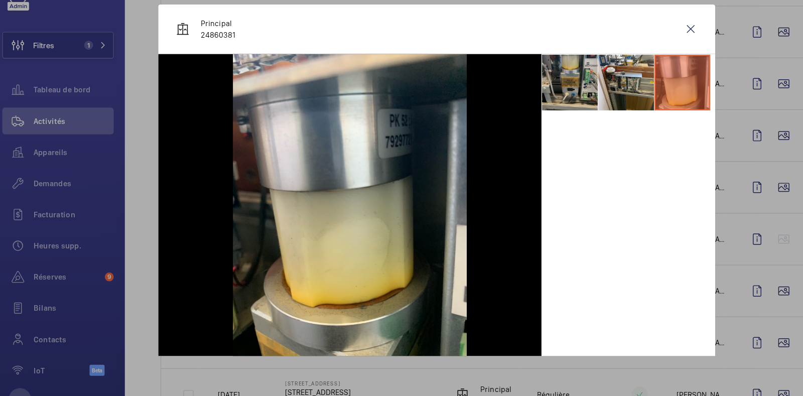
click at [518, 112] on li at bounding box center [522, 110] width 50 height 50
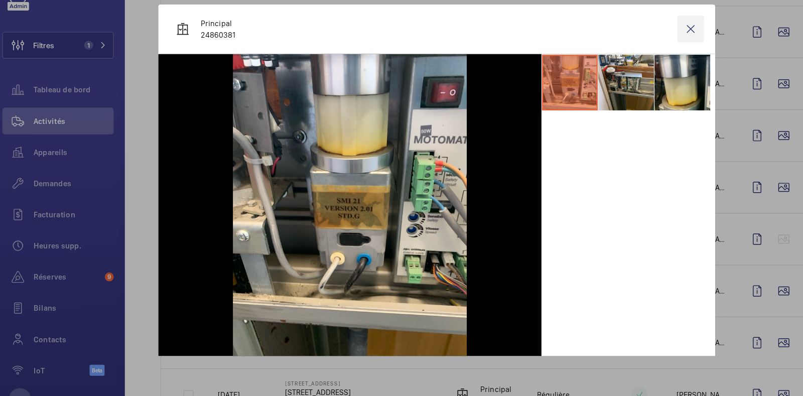
click at [619, 59] on wm-front-icon-button at bounding box center [631, 62] width 24 height 24
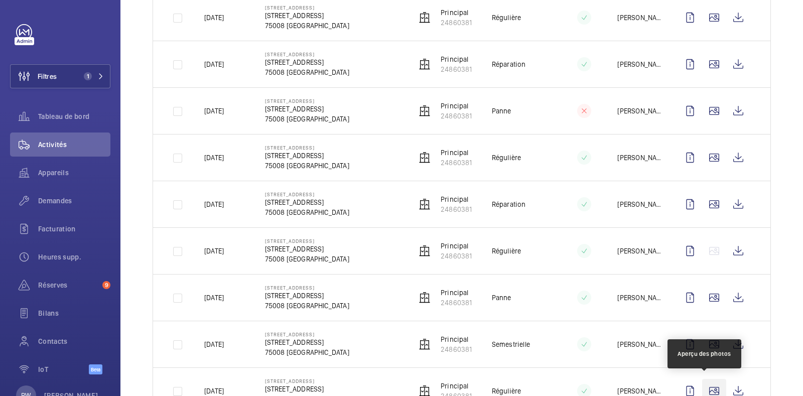
click at [703, 388] on wm-front-icon-button at bounding box center [714, 391] width 24 height 24
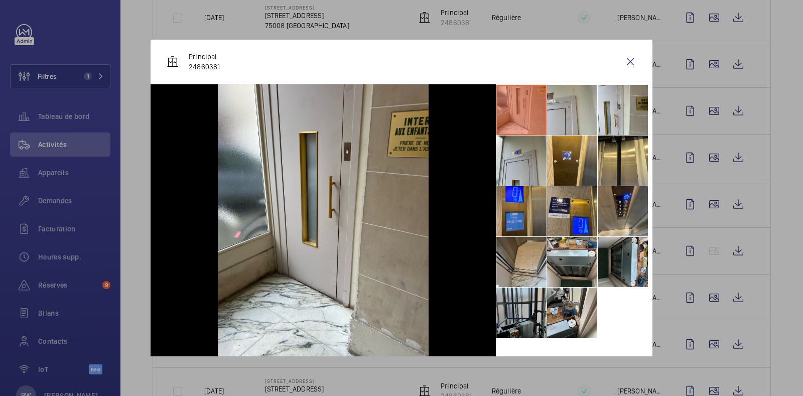
click at [505, 305] on li at bounding box center [522, 313] width 50 height 50
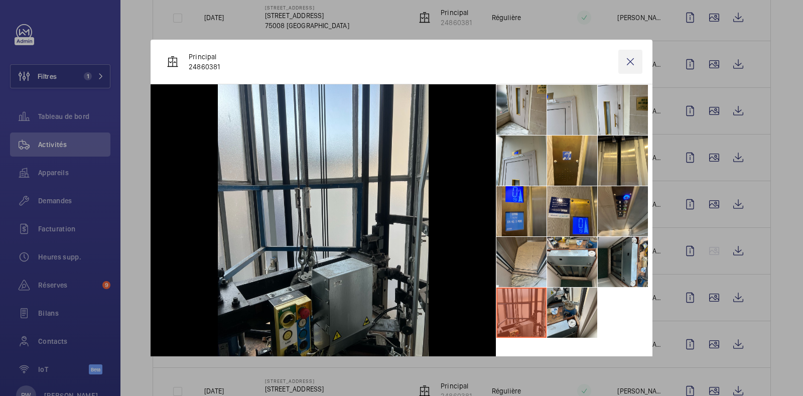
click at [625, 55] on wm-front-icon-button at bounding box center [631, 62] width 24 height 24
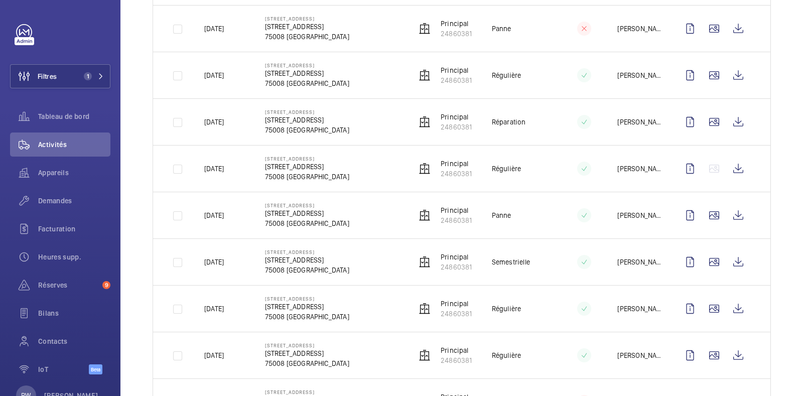
scroll to position [430, 0]
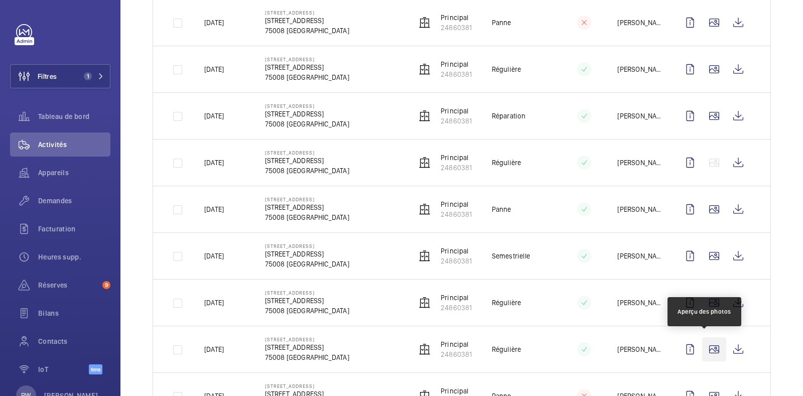
click at [708, 343] on wm-front-icon-button at bounding box center [714, 349] width 24 height 24
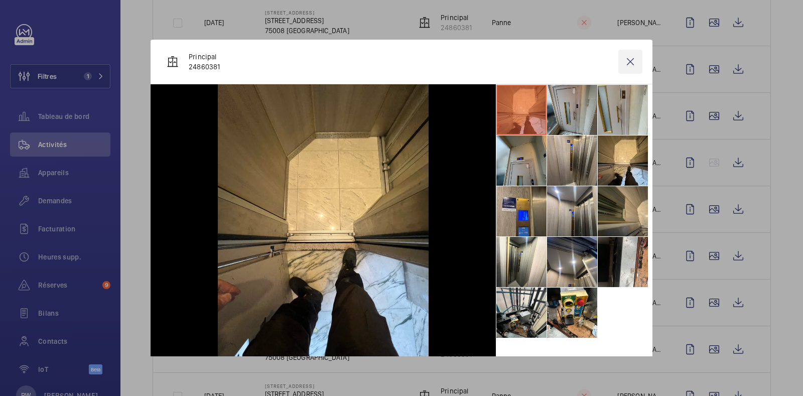
click at [630, 62] on wm-front-icon-button at bounding box center [631, 62] width 24 height 24
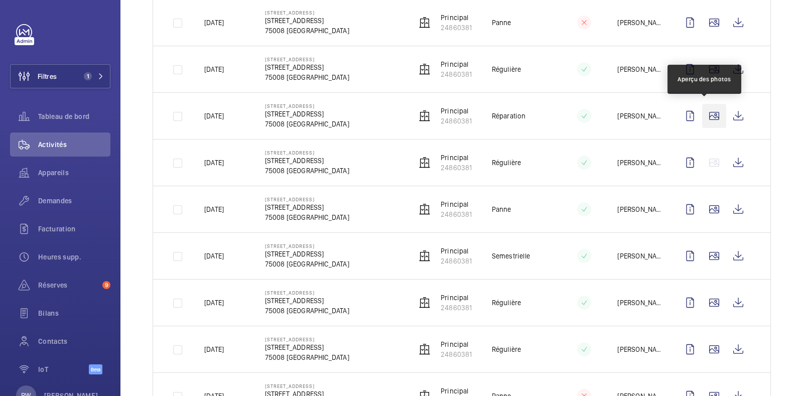
click at [703, 115] on wm-front-icon-button at bounding box center [714, 116] width 24 height 24
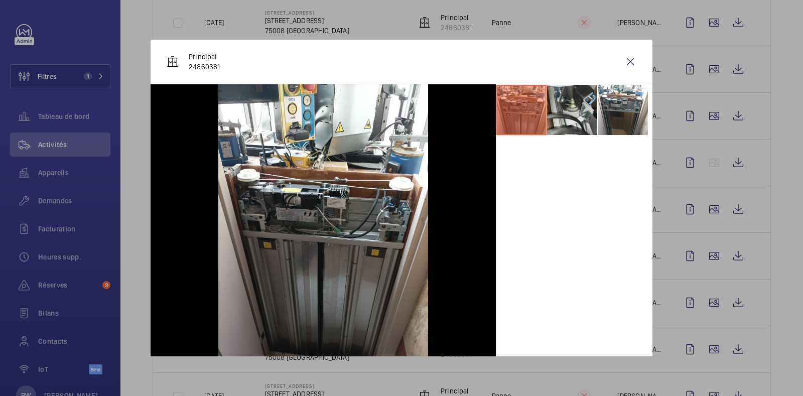
click at [573, 102] on li at bounding box center [572, 110] width 50 height 50
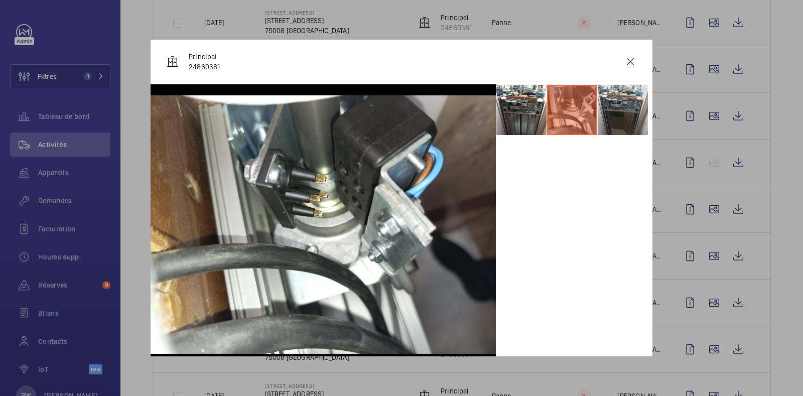
click at [611, 118] on li at bounding box center [623, 110] width 50 height 50
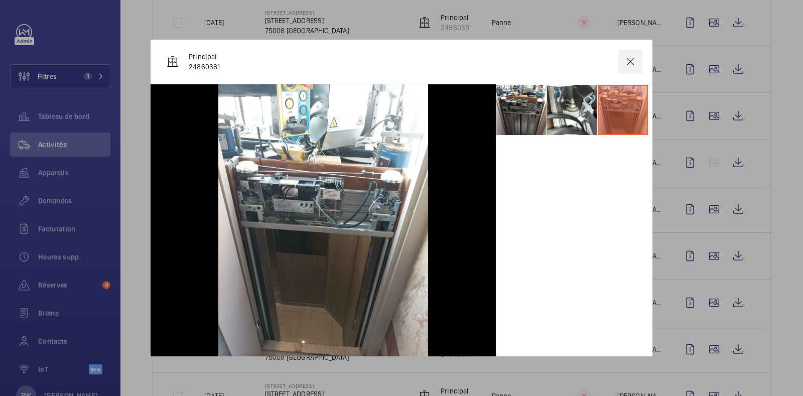
click at [625, 62] on wm-front-icon-button at bounding box center [631, 62] width 24 height 24
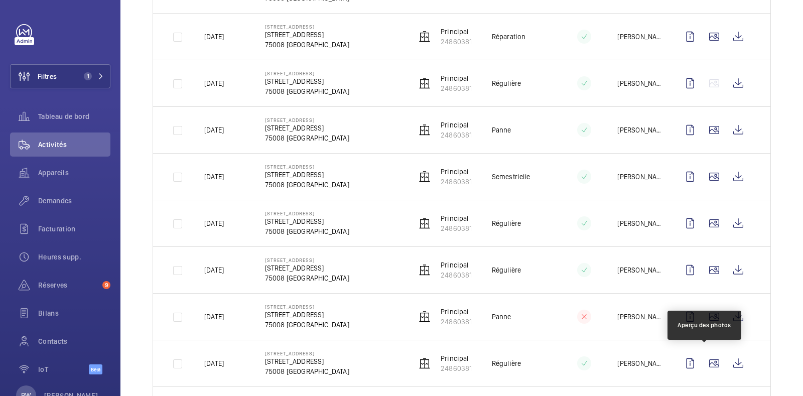
scroll to position [509, 0]
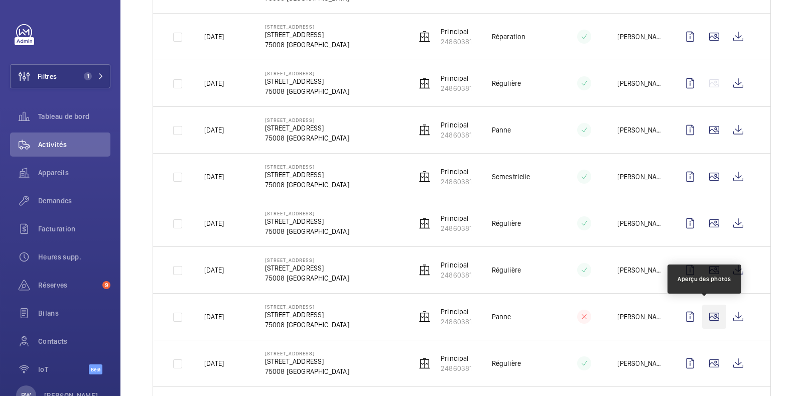
click at [703, 314] on wm-front-icon-button at bounding box center [714, 317] width 24 height 24
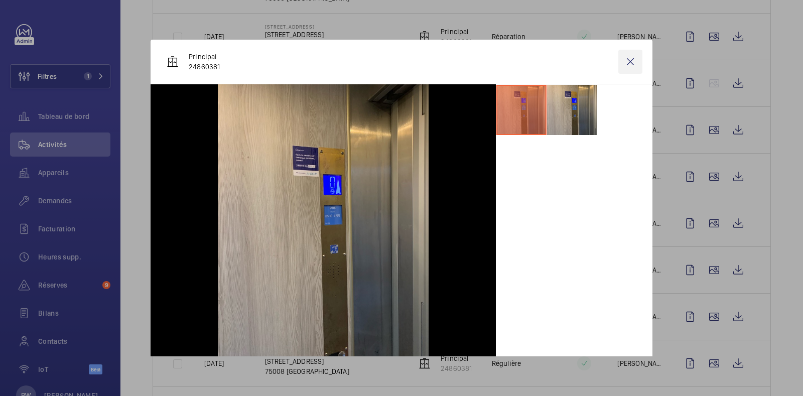
click at [622, 63] on wm-front-icon-button at bounding box center [631, 62] width 24 height 24
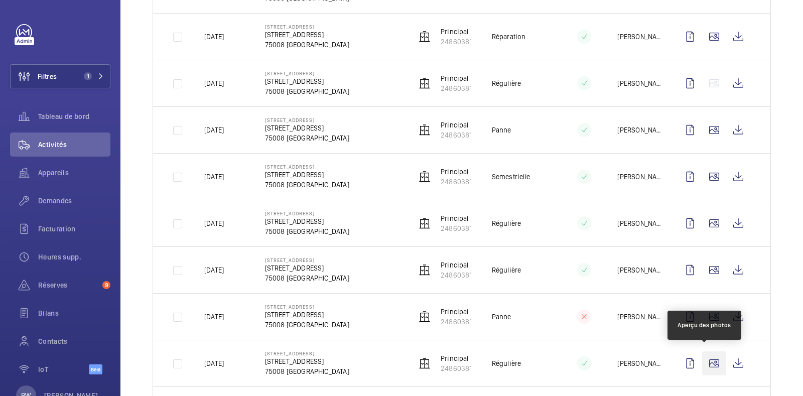
click at [708, 365] on wm-front-icon-button at bounding box center [714, 363] width 24 height 24
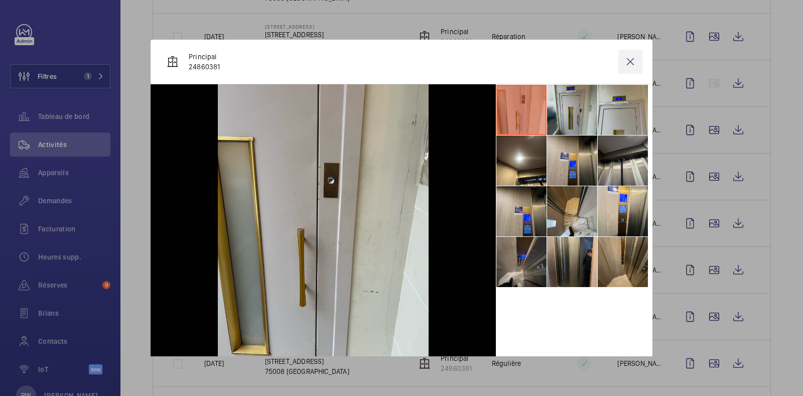
click at [625, 66] on wm-front-icon-button at bounding box center [631, 62] width 24 height 24
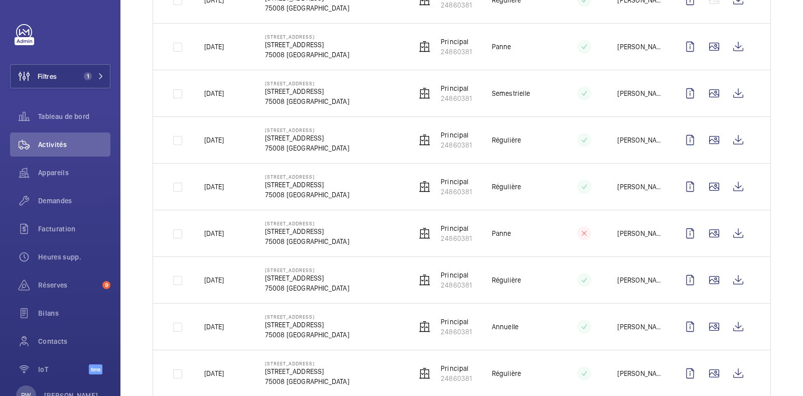
scroll to position [606, 0]
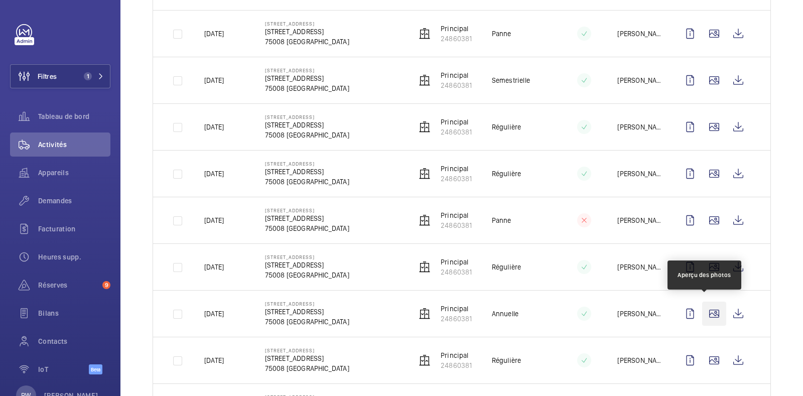
click at [705, 315] on wm-front-icon-button at bounding box center [714, 314] width 24 height 24
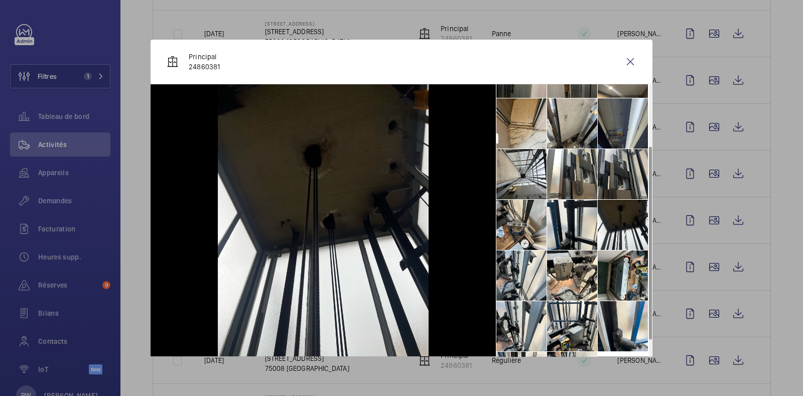
scroll to position [88, 0]
click at [609, 280] on li at bounding box center [623, 275] width 50 height 50
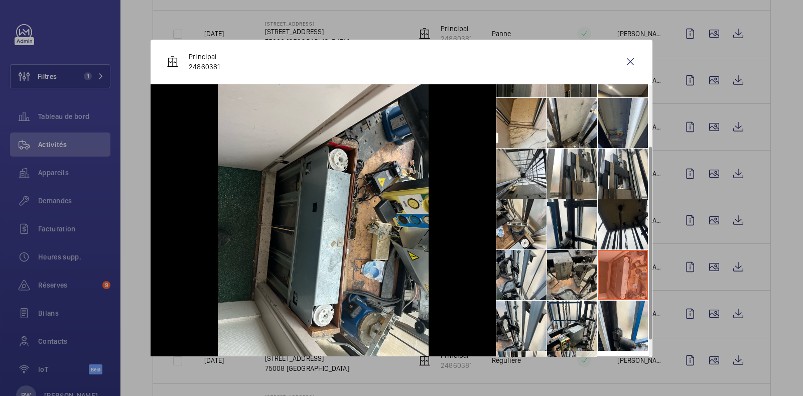
click at [560, 275] on li at bounding box center [572, 275] width 50 height 50
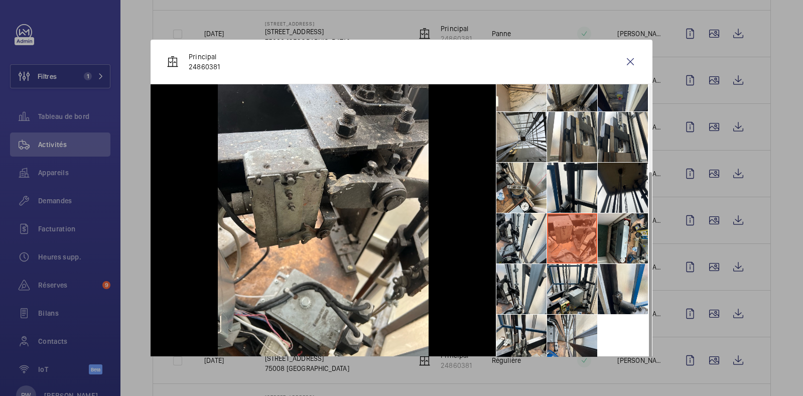
scroll to position [125, 0]
click at [619, 63] on wm-front-icon-button at bounding box center [631, 62] width 24 height 24
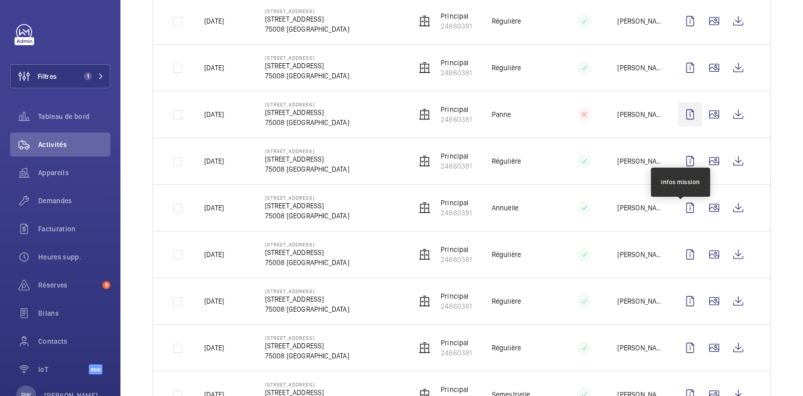
scroll to position [711, 0]
click at [55, 200] on span "Demandes" at bounding box center [74, 201] width 72 height 10
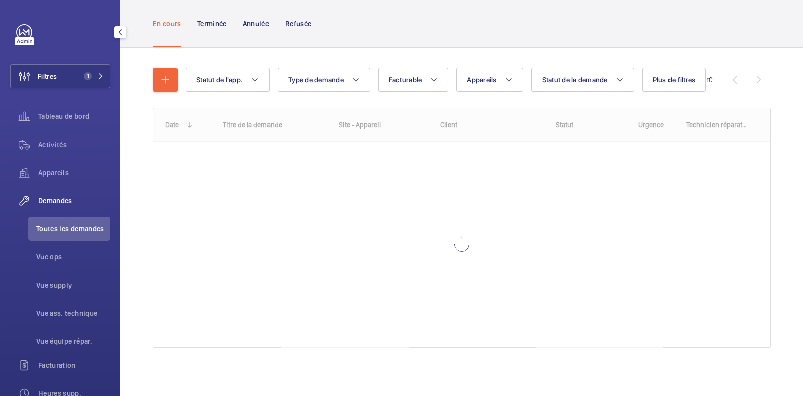
scroll to position [56, 0]
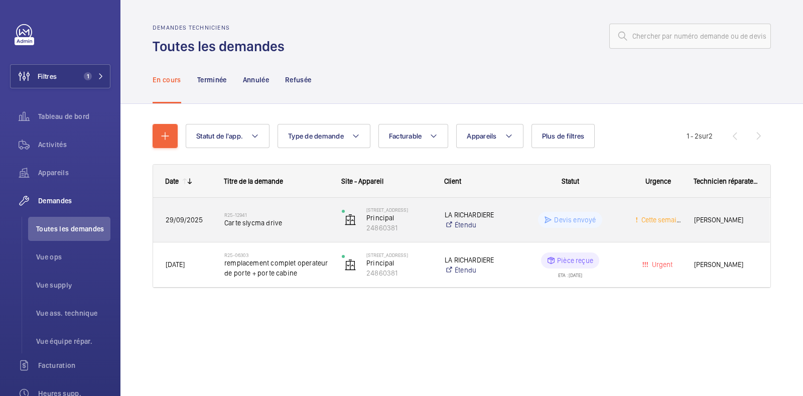
click at [263, 222] on span "Carte slycma drive" at bounding box center [276, 223] width 104 height 10
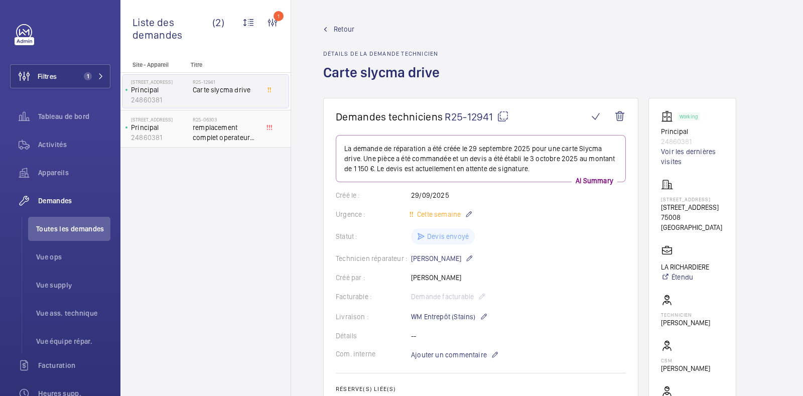
click at [202, 131] on span "remplacement complet operateur de porte + porte cabine" at bounding box center [226, 133] width 66 height 20
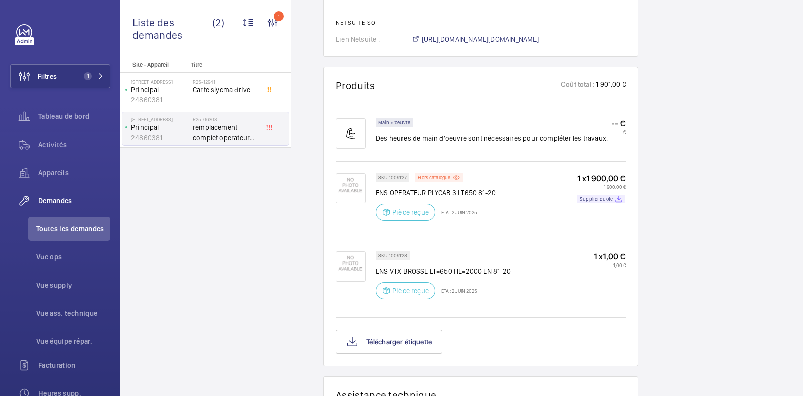
scroll to position [613, 0]
click at [348, 190] on img at bounding box center [351, 189] width 30 height 30
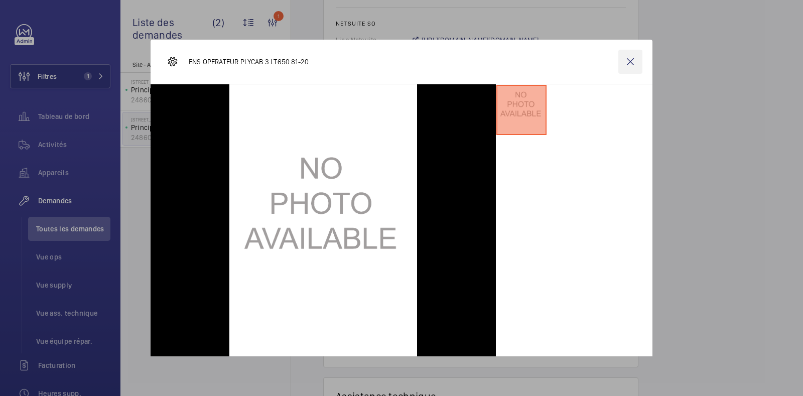
click at [621, 59] on wm-front-icon-button at bounding box center [631, 62] width 24 height 24
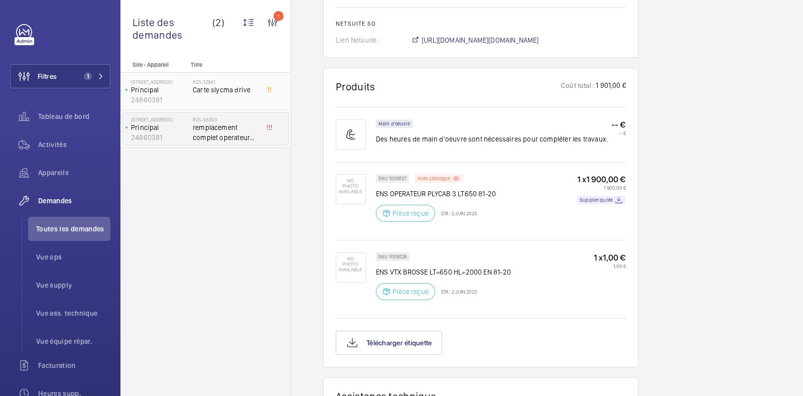
click at [212, 96] on div "R25-12941 Carte slycma drive" at bounding box center [226, 93] width 66 height 29
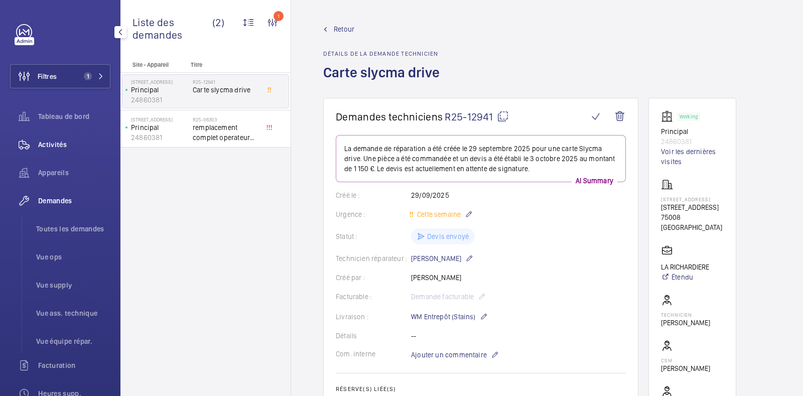
click at [54, 143] on span "Activités" at bounding box center [74, 145] width 72 height 10
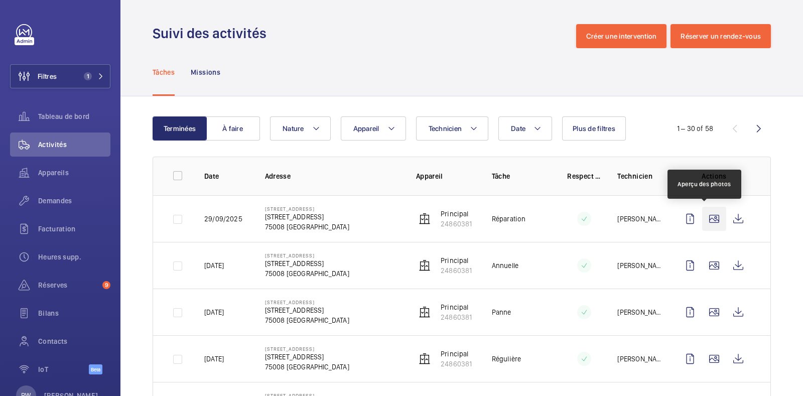
click at [705, 217] on wm-front-icon-button at bounding box center [714, 219] width 24 height 24
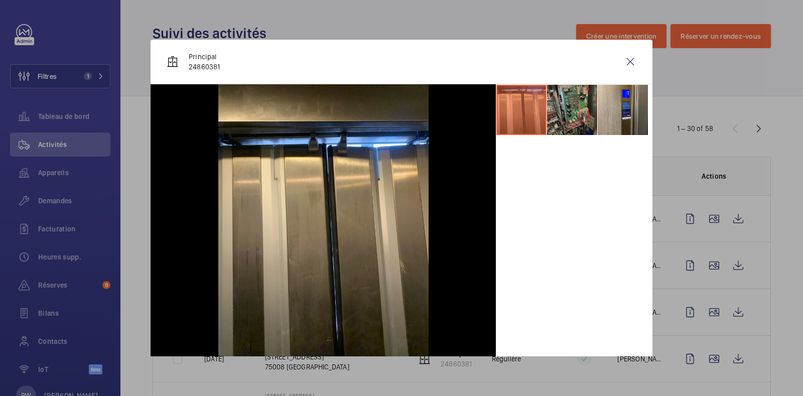
click at [562, 108] on li at bounding box center [572, 110] width 50 height 50
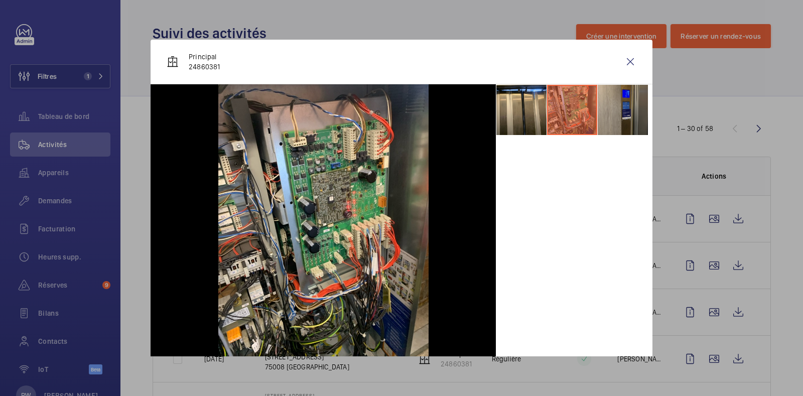
click at [612, 108] on li at bounding box center [623, 110] width 50 height 50
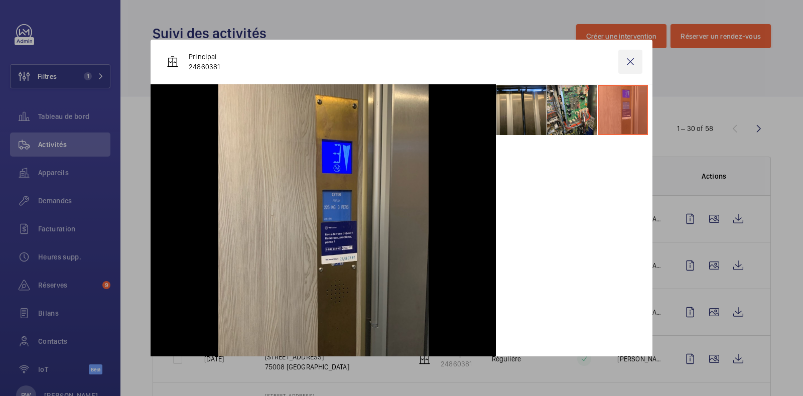
click at [623, 62] on wm-front-icon-button at bounding box center [631, 62] width 24 height 24
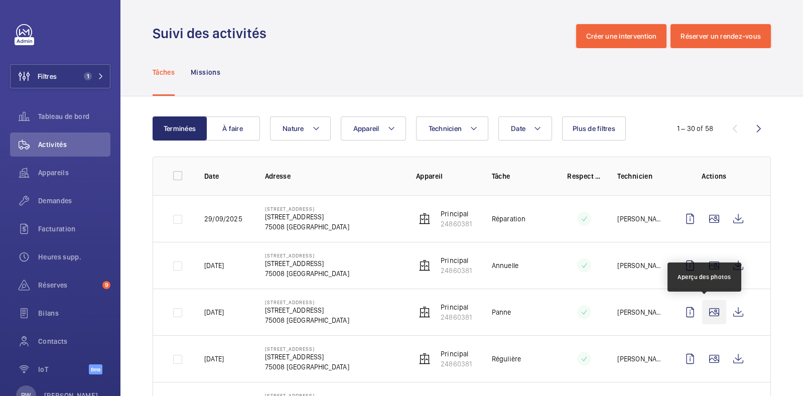
click at [702, 308] on wm-front-icon-button at bounding box center [714, 312] width 24 height 24
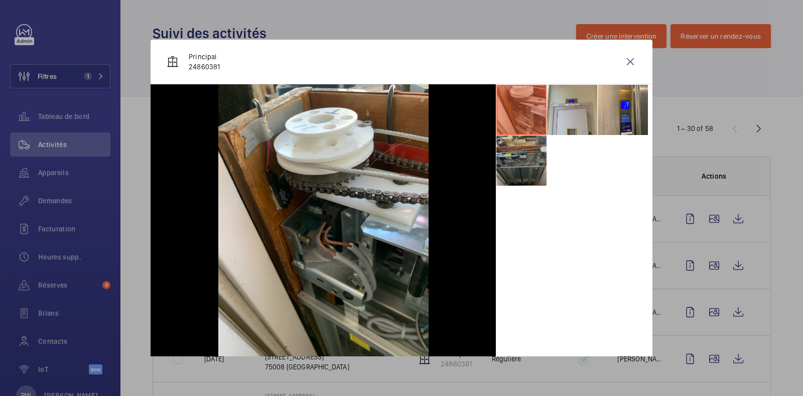
click at [507, 164] on li at bounding box center [522, 161] width 50 height 50
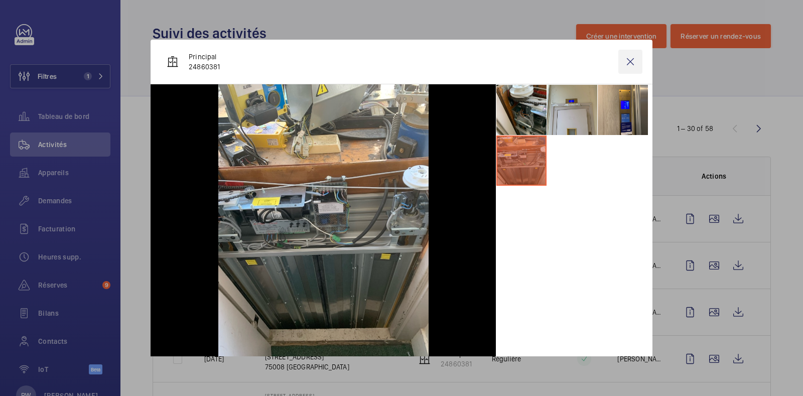
click at [619, 64] on wm-front-icon-button at bounding box center [631, 62] width 24 height 24
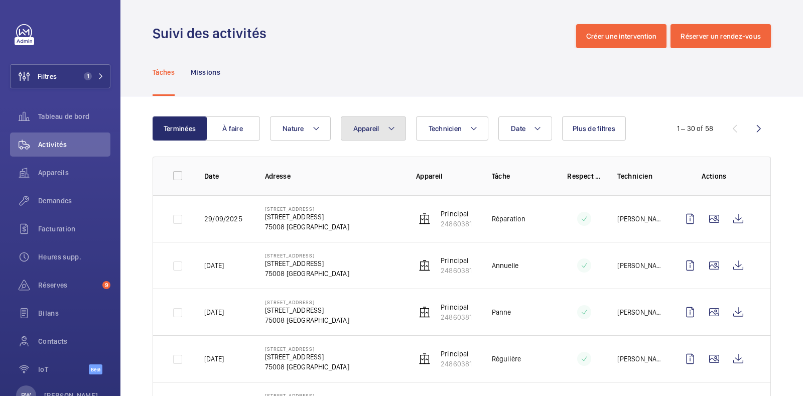
click at [376, 129] on span "Appareil" at bounding box center [366, 129] width 26 height 8
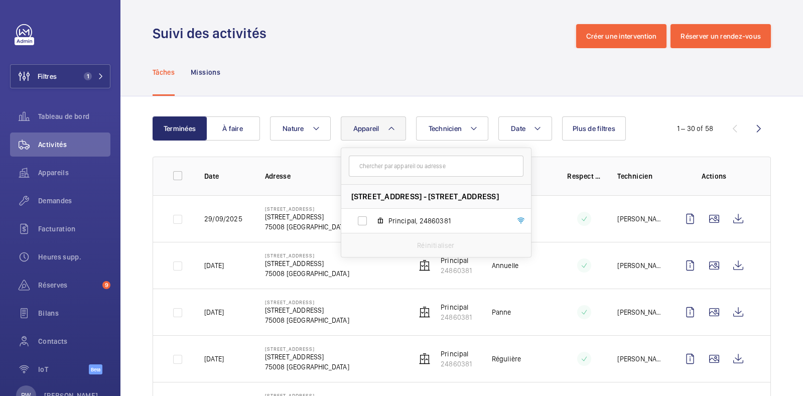
click at [376, 129] on span "Appareil" at bounding box center [366, 129] width 26 height 8
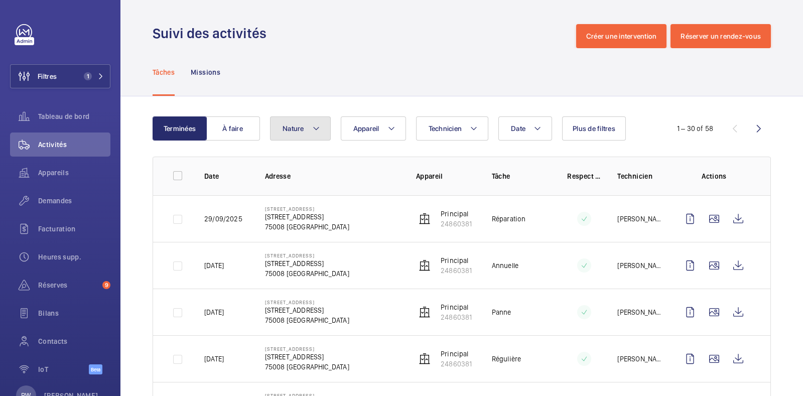
click at [326, 126] on button "Nature" at bounding box center [300, 128] width 61 height 24
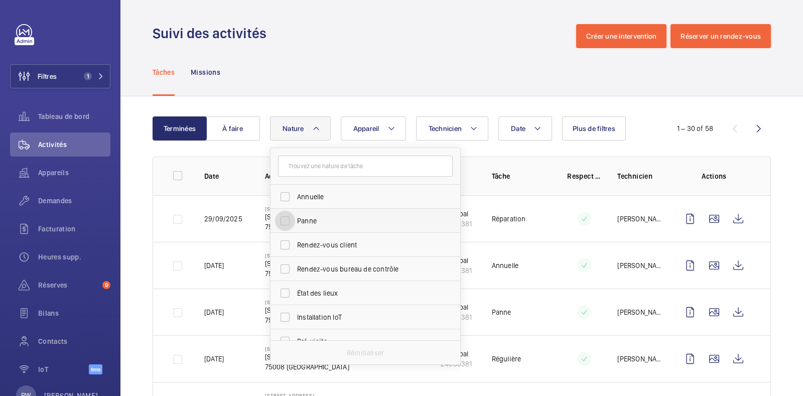
click at [287, 222] on input "Panne" at bounding box center [285, 221] width 20 height 20
checkbox input "true"
click at [449, 83] on div "Tâches Missions" at bounding box center [462, 72] width 619 height 48
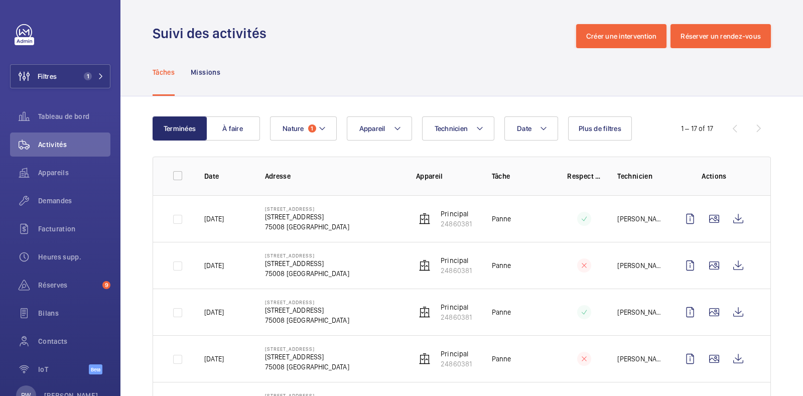
scroll to position [613, 0]
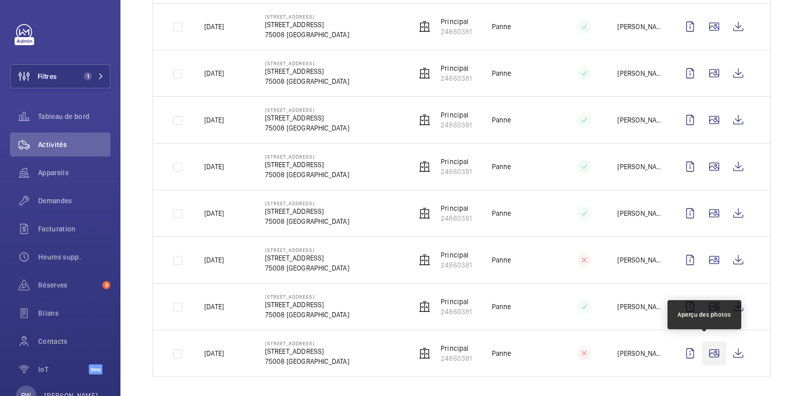
click at [705, 348] on wm-front-icon-button at bounding box center [714, 353] width 24 height 24
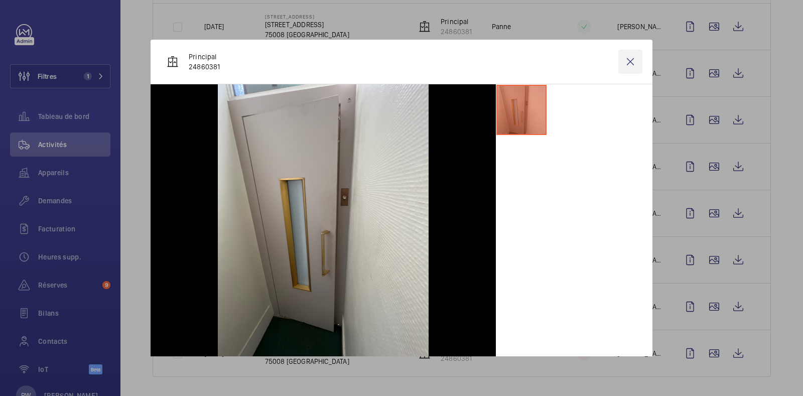
click at [619, 62] on wm-front-icon-button at bounding box center [631, 62] width 24 height 24
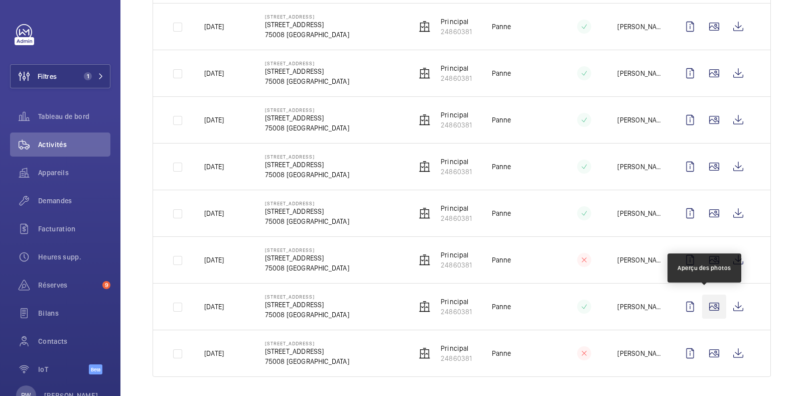
click at [702, 303] on wm-front-icon-button at bounding box center [714, 307] width 24 height 24
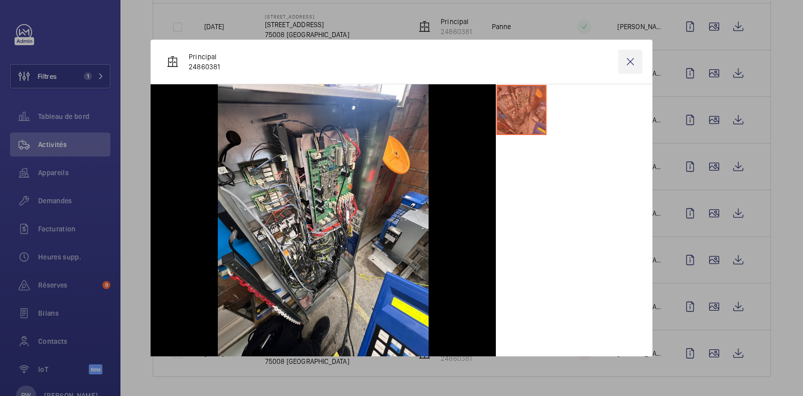
click at [625, 61] on wm-front-icon-button at bounding box center [631, 62] width 24 height 24
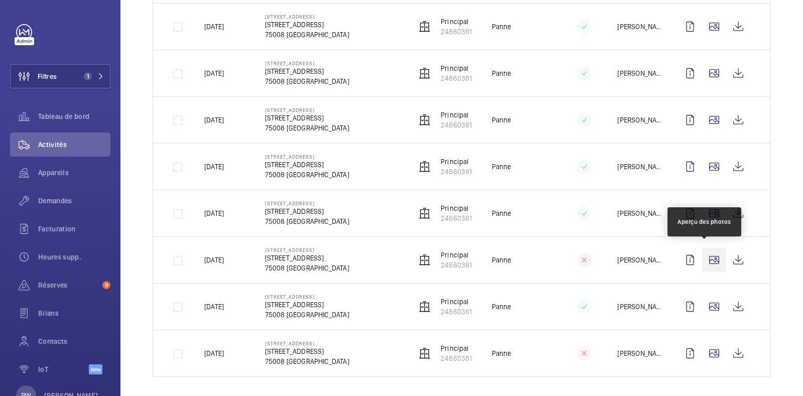
click at [704, 254] on wm-front-icon-button at bounding box center [714, 260] width 24 height 24
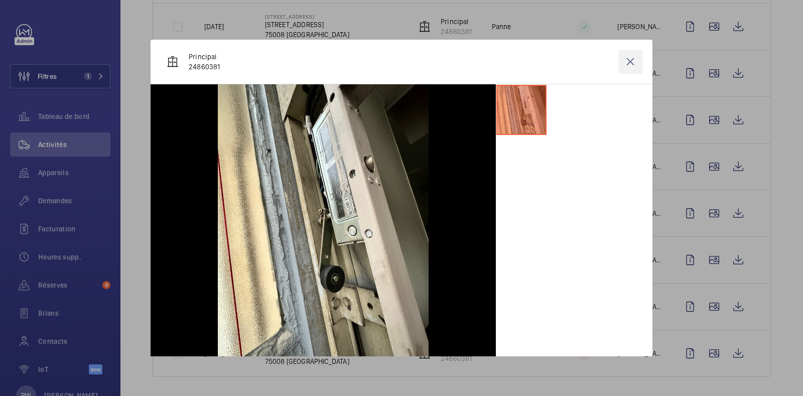
click at [620, 56] on wm-front-icon-button at bounding box center [631, 62] width 24 height 24
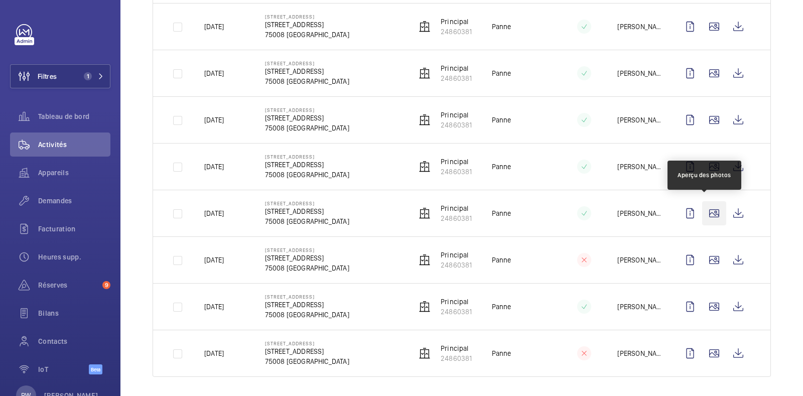
click at [702, 207] on wm-front-icon-button at bounding box center [714, 213] width 24 height 24
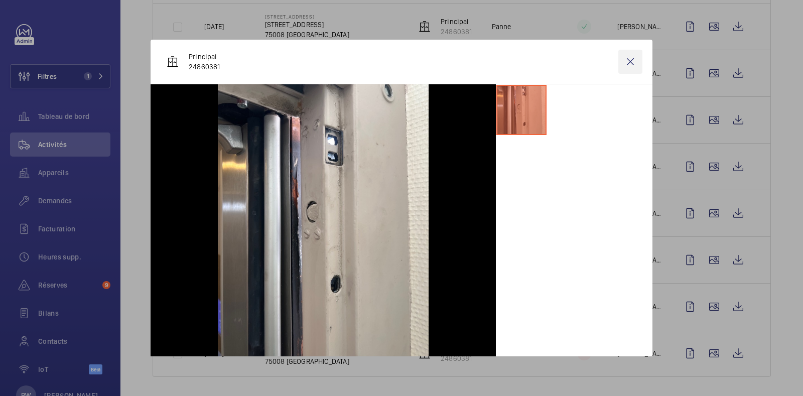
click at [623, 58] on wm-front-icon-button at bounding box center [631, 62] width 24 height 24
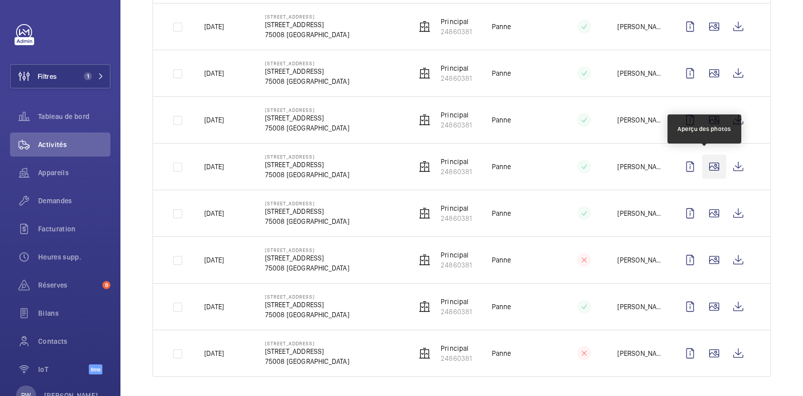
click at [704, 162] on wm-front-icon-button at bounding box center [714, 167] width 24 height 24
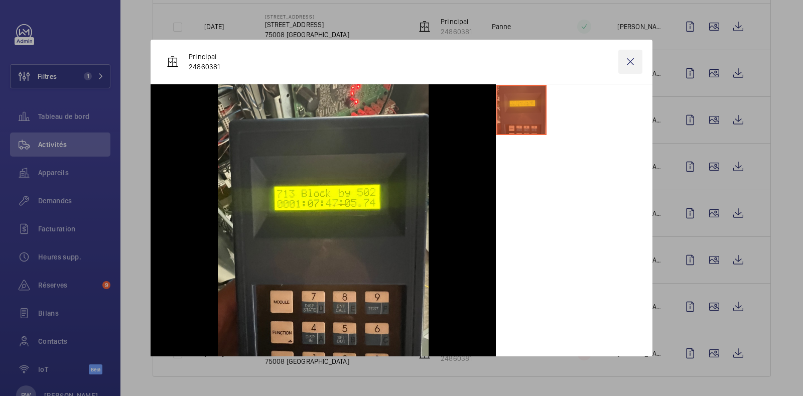
click at [630, 55] on wm-front-icon-button at bounding box center [631, 62] width 24 height 24
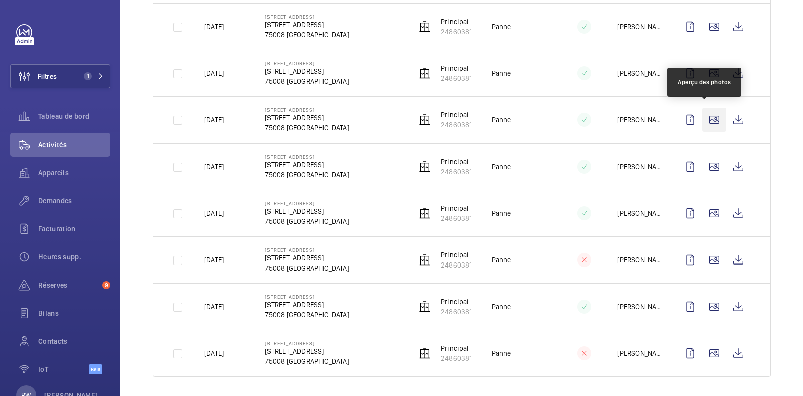
click at [705, 117] on wm-front-icon-button at bounding box center [714, 120] width 24 height 24
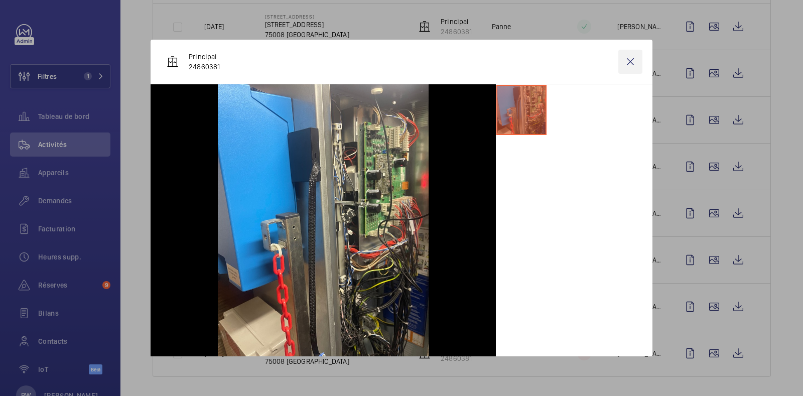
click at [622, 60] on wm-front-icon-button at bounding box center [631, 62] width 24 height 24
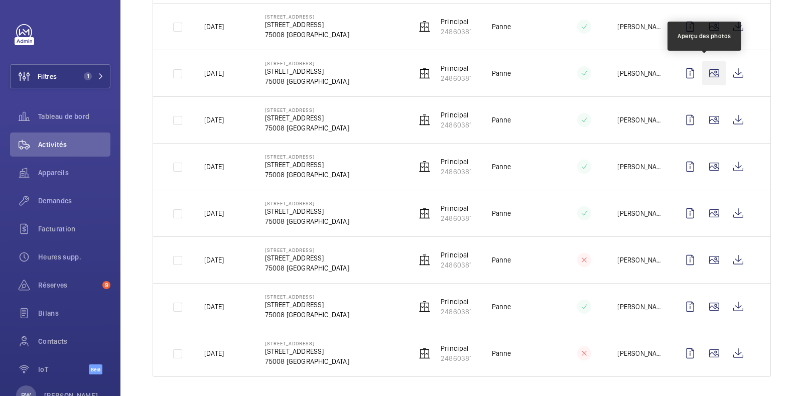
click at [703, 69] on wm-front-icon-button at bounding box center [714, 73] width 24 height 24
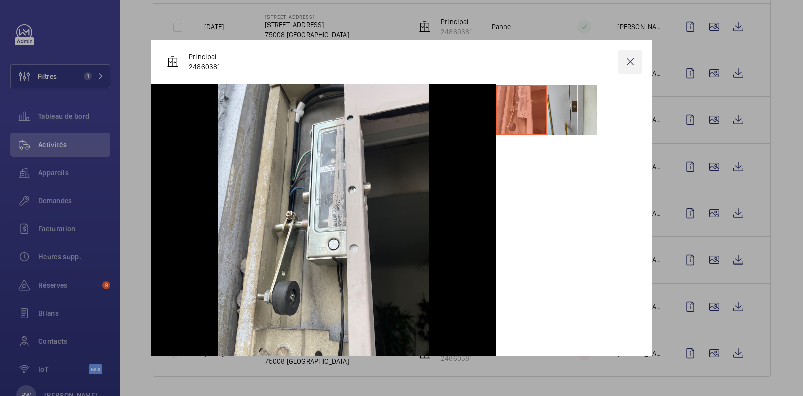
click at [626, 61] on wm-front-icon-button at bounding box center [631, 62] width 24 height 24
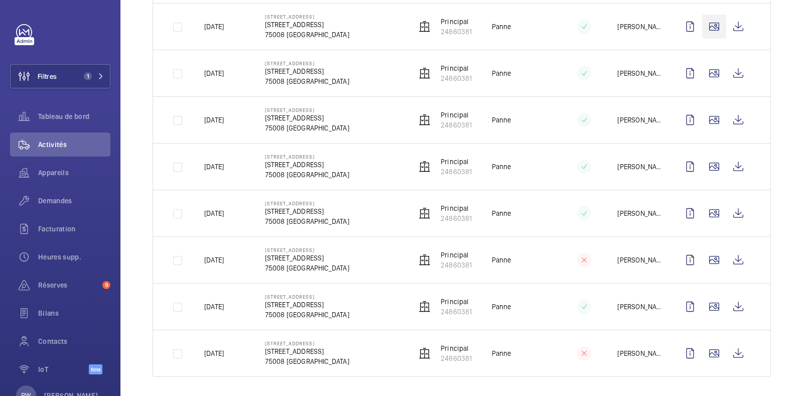
click at [702, 25] on wm-front-icon-button at bounding box center [714, 27] width 24 height 24
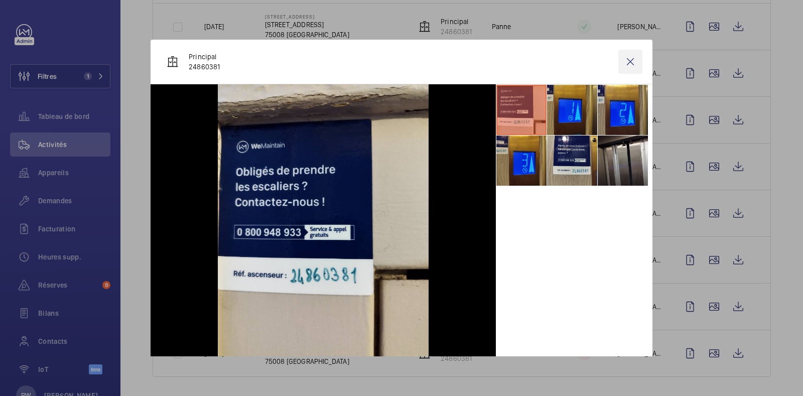
click at [619, 63] on wm-front-icon-button at bounding box center [631, 62] width 24 height 24
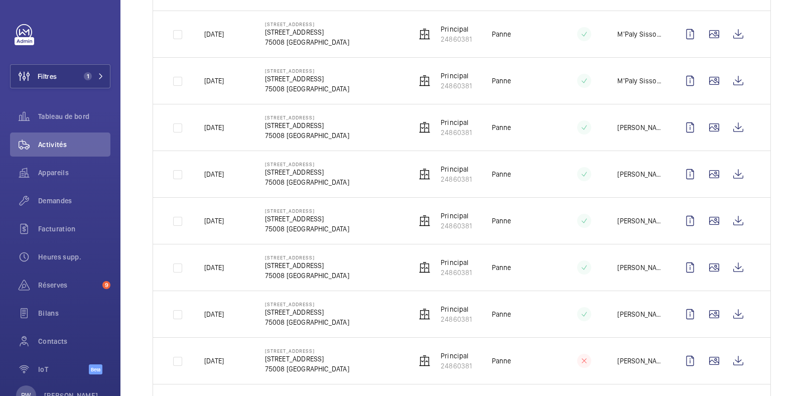
scroll to position [511, 0]
click at [703, 84] on wm-front-icon-button at bounding box center [714, 81] width 24 height 24
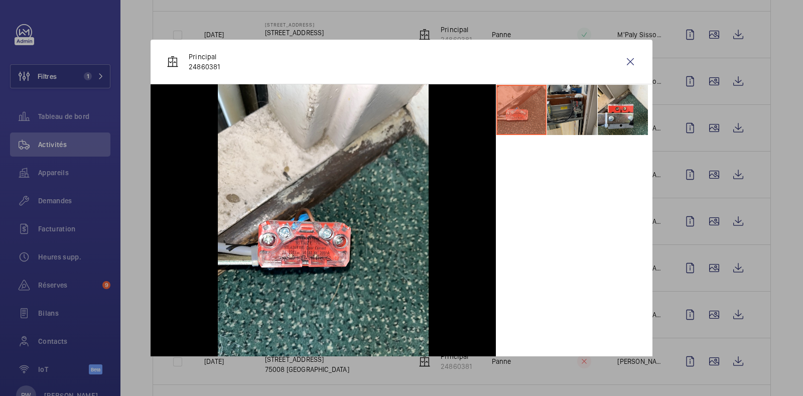
click at [567, 104] on li at bounding box center [572, 110] width 50 height 50
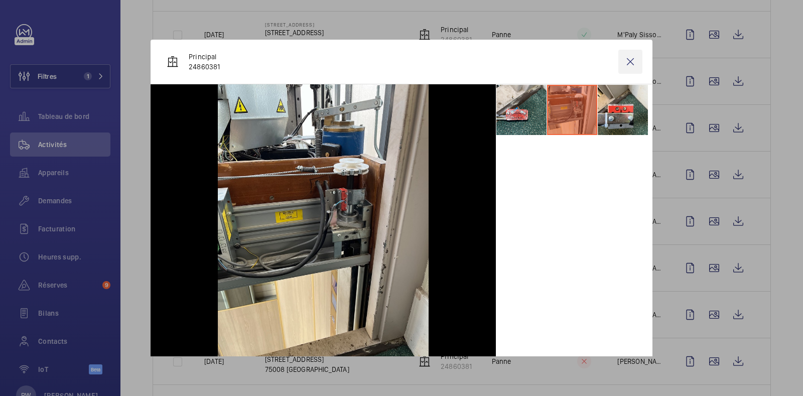
click at [622, 63] on wm-front-icon-button at bounding box center [631, 62] width 24 height 24
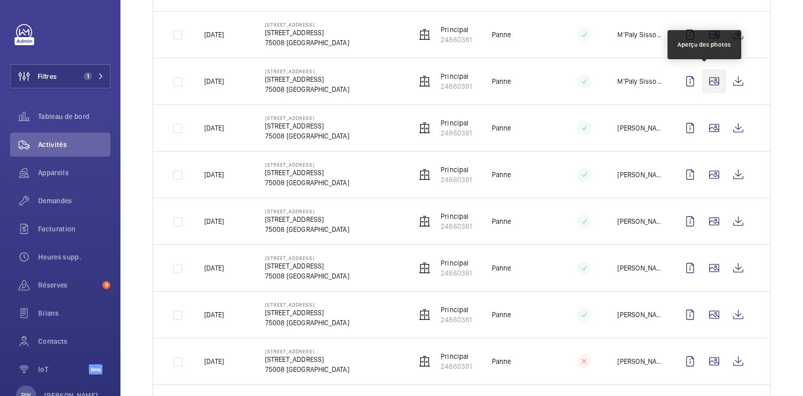
click at [705, 80] on wm-front-icon-button at bounding box center [714, 81] width 24 height 24
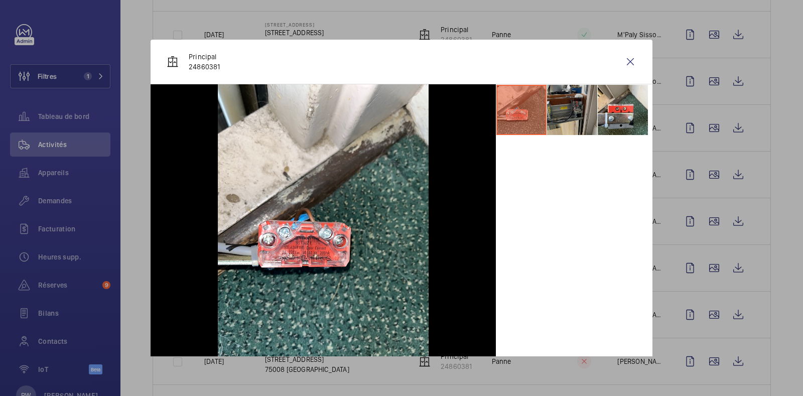
click at [560, 106] on li at bounding box center [572, 110] width 50 height 50
